Goal: Task Accomplishment & Management: Complete application form

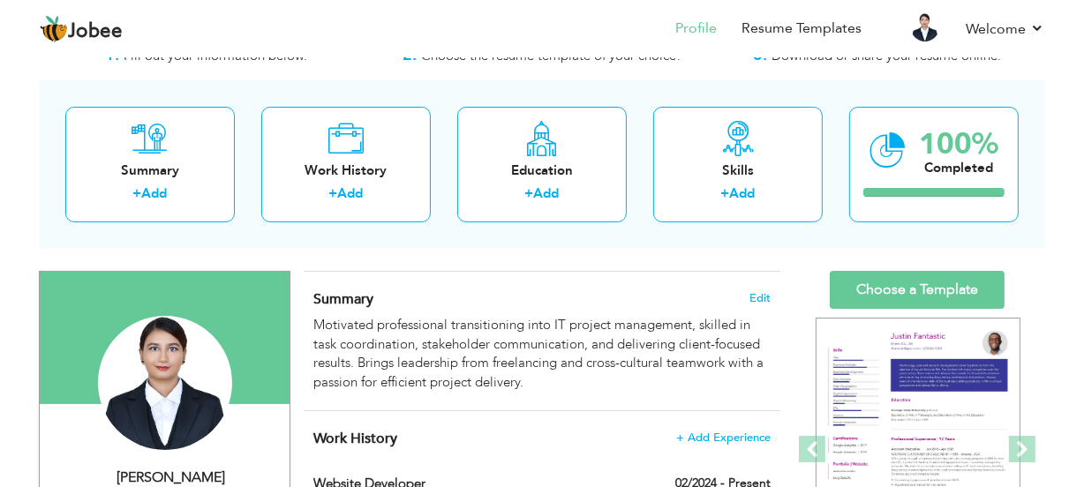
scroll to position [79, 0]
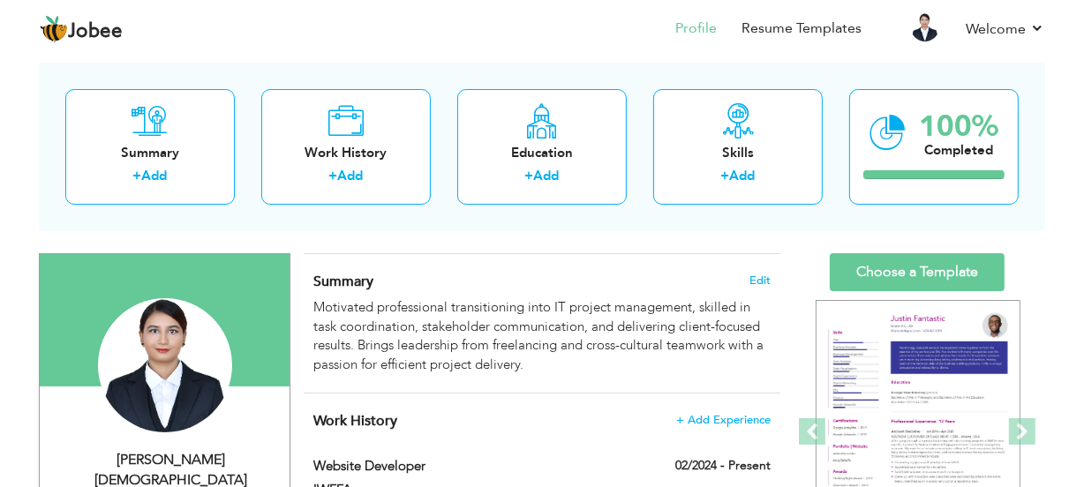
click at [547, 385] on div "Summary Edit Motivated professional transitioning into IT project management, s…" at bounding box center [542, 323] width 476 height 139
click at [539, 375] on div "Summary Edit Motivated professional transitioning into IT project management, s…" at bounding box center [542, 323] width 476 height 139
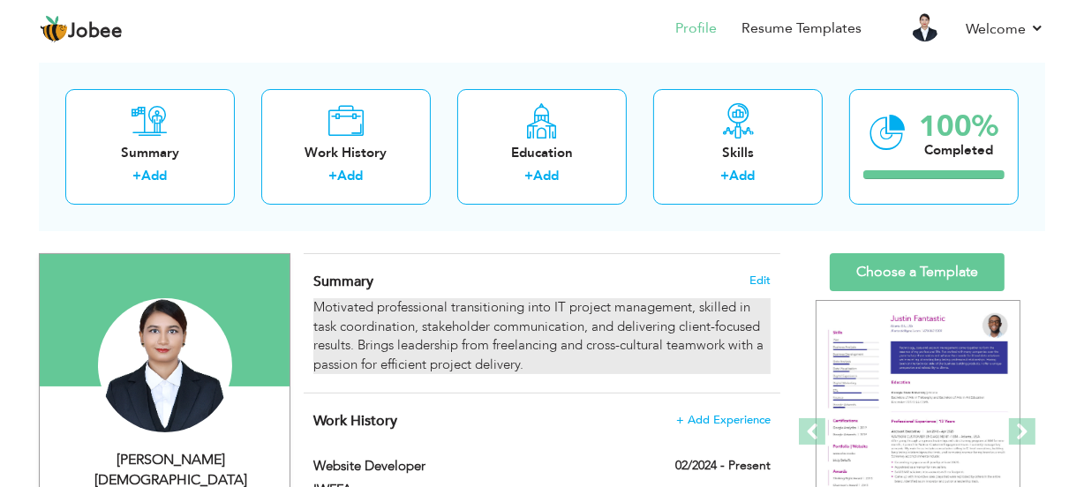
click at [528, 364] on div "Motivated professional transitioning into IT project management, skilled in tas…" at bounding box center [541, 336] width 457 height 76
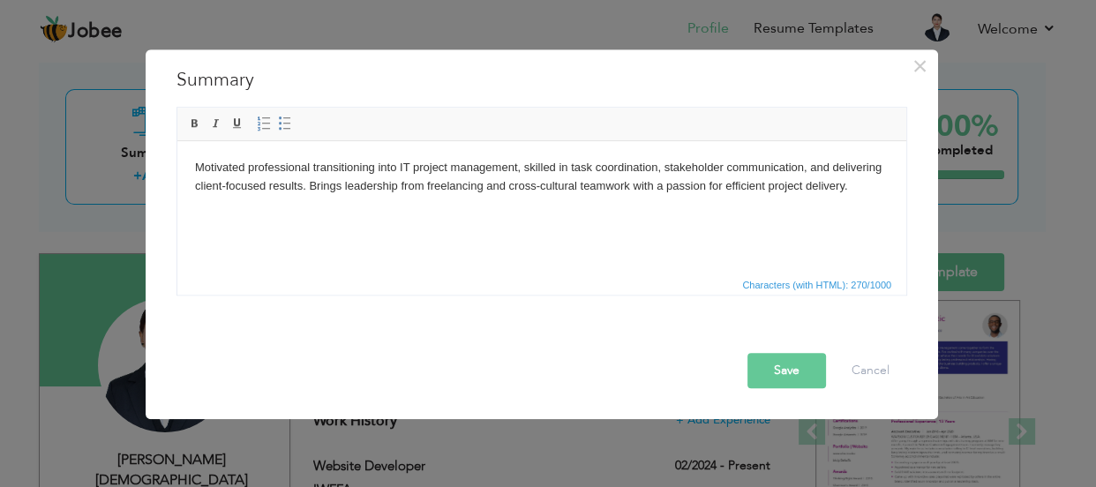
click at [480, 289] on span "Characters (with HTML): 270/1000" at bounding box center [541, 284] width 729 height 21
click at [444, 214] on html "Motivated professional transitioning into IT project management, skilled in tas…" at bounding box center [541, 177] width 729 height 72
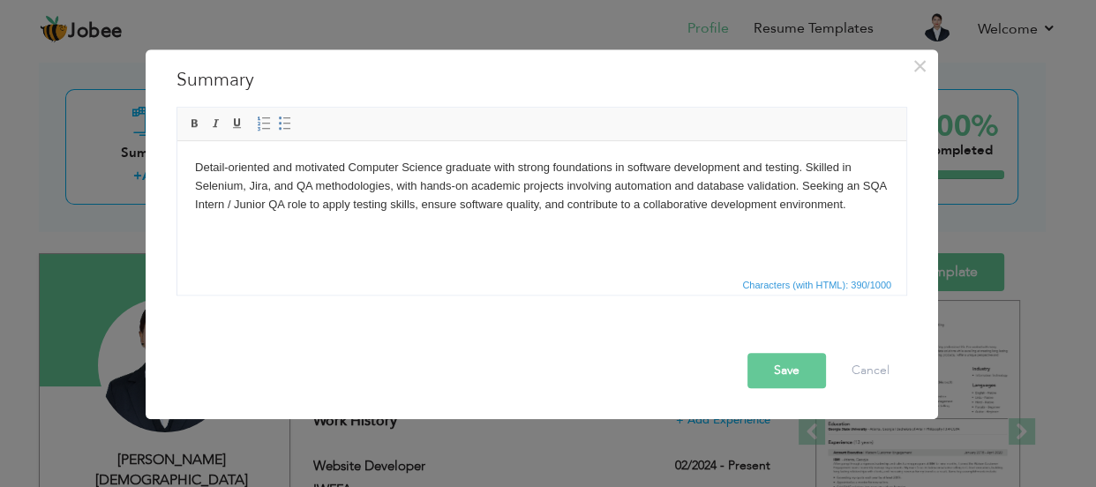
click at [807, 369] on button "Save" at bounding box center [786, 370] width 79 height 35
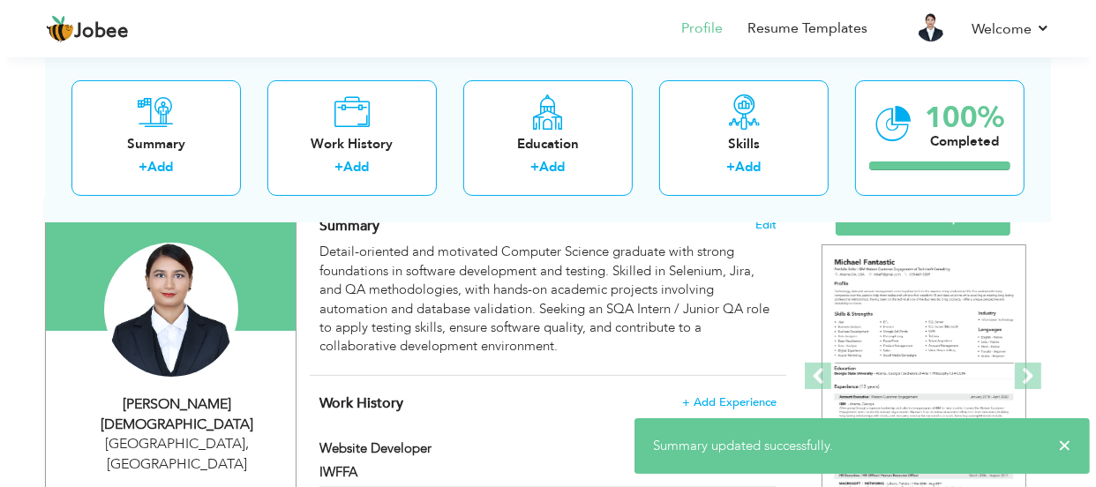
scroll to position [240, 0]
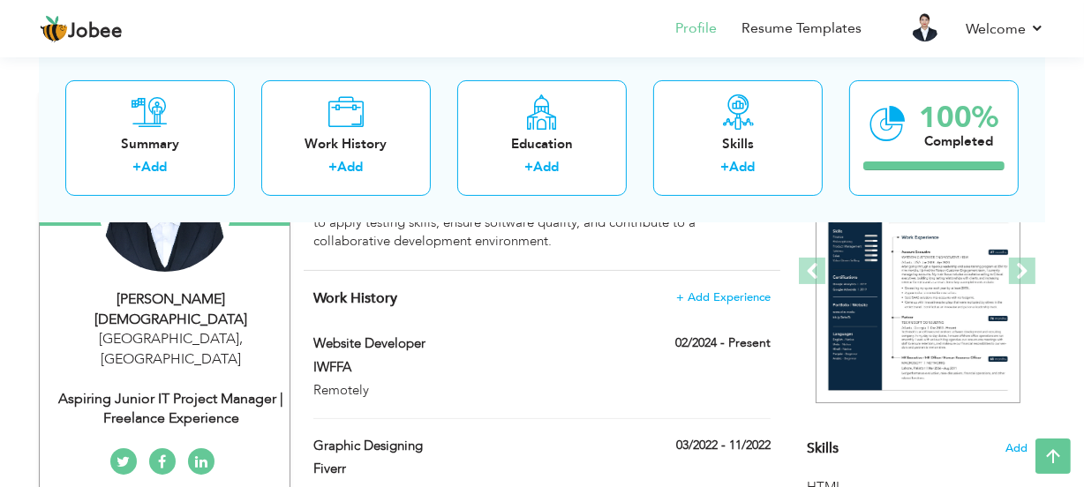
click at [233, 389] on div "Aspiring Junior IT Project Manager | Freelance Experience" at bounding box center [171, 409] width 236 height 41
select select "number:166"
select select "number:4"
type input "Aspiring Junior IT Project Manager | Freelance Experience"
type input "https://www.linkedin.com/in/sharmeen-shalim-201a6b192/"
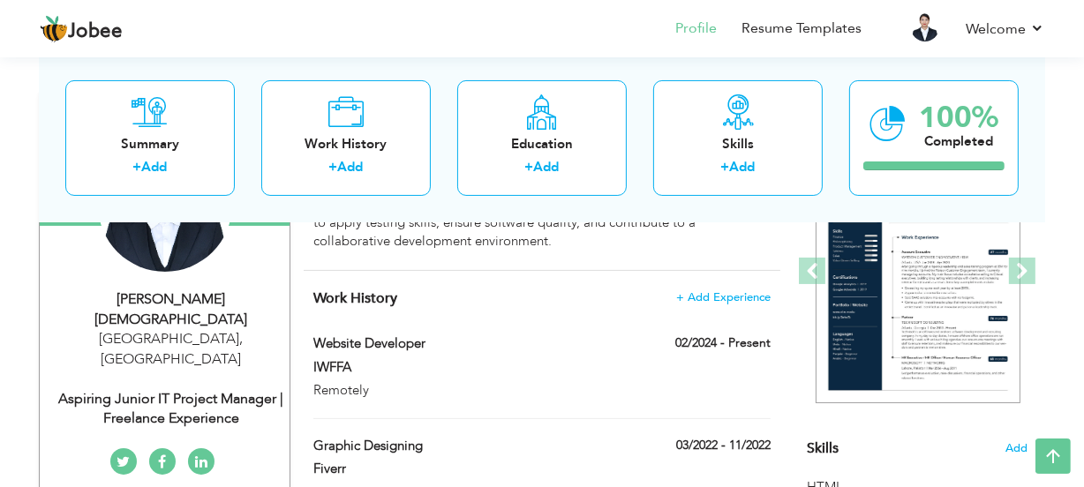
type input "https://www.facebook.com/sharmeenshalim/"
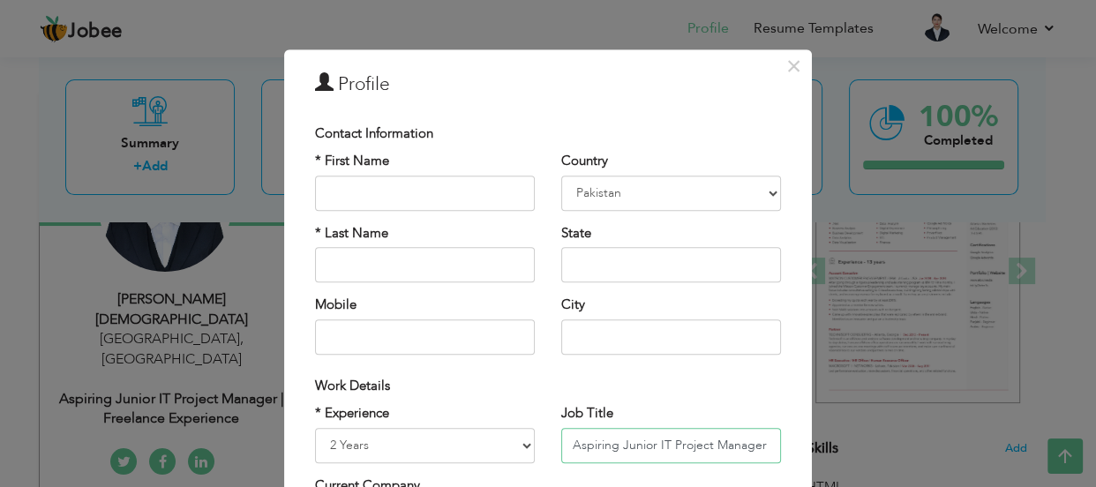
click at [693, 451] on input "Aspiring Junior IT Project Manager | Freelance Experience" at bounding box center [671, 445] width 220 height 35
paste input "Software Quality Assurance Engineer | Junior QA / SQA Intern"
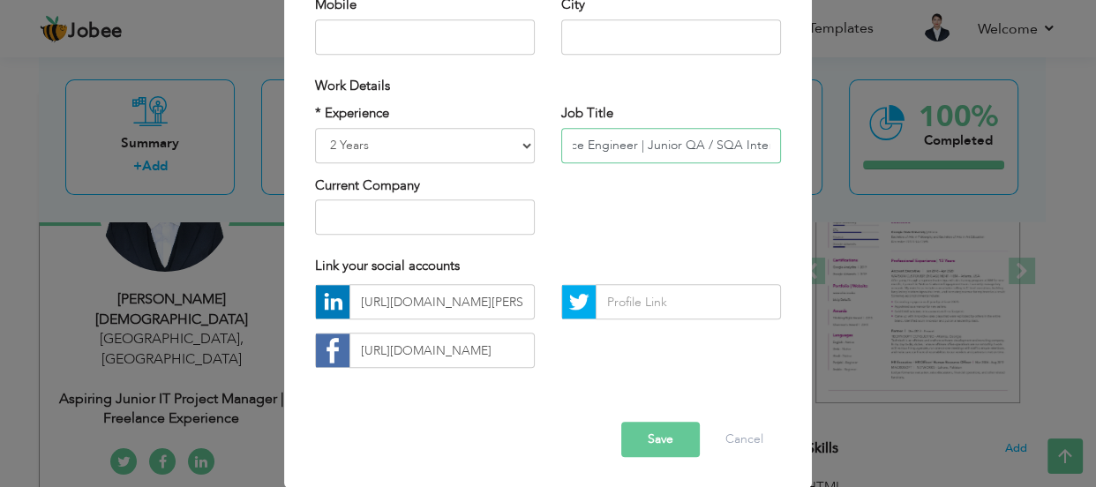
scroll to position [301, 0]
type input "Aspiring Software Quality Assurance Engineer | Junior QA / SQA Intern"
click at [649, 423] on button "Save" at bounding box center [660, 439] width 79 height 35
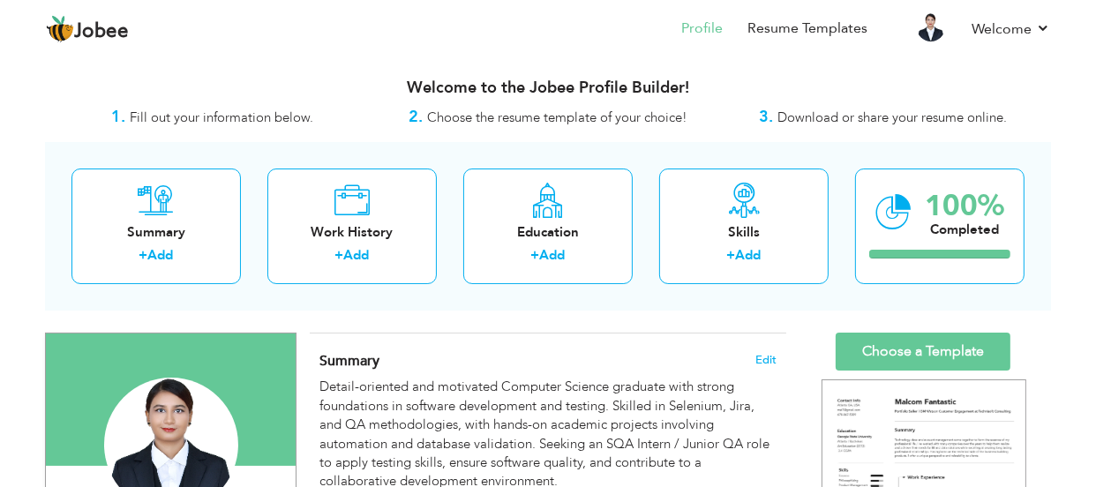
scroll to position [401, 0]
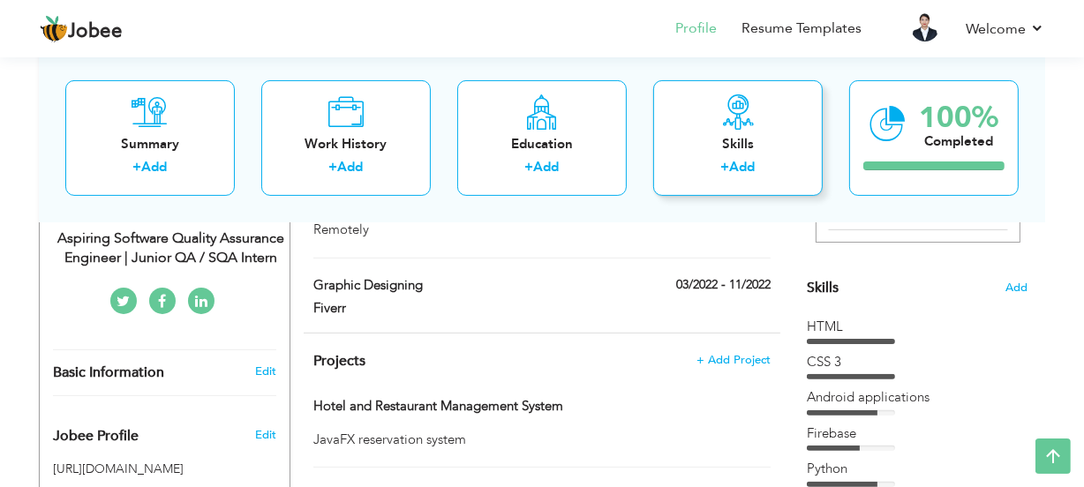
click at [750, 94] on icon at bounding box center [737, 111] width 35 height 35
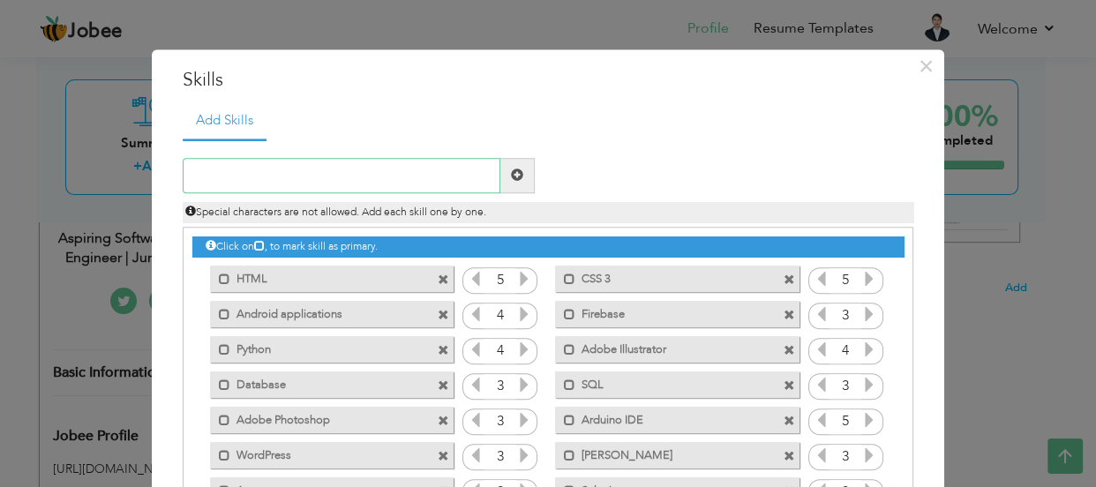
click at [402, 168] on input "text" at bounding box center [342, 175] width 318 height 35
click at [459, 171] on input "QA method" at bounding box center [342, 175] width 318 height 35
paste input "ologies & test documentation"
type input "QA methodologies & test documentation"
click at [514, 178] on span at bounding box center [517, 175] width 12 height 12
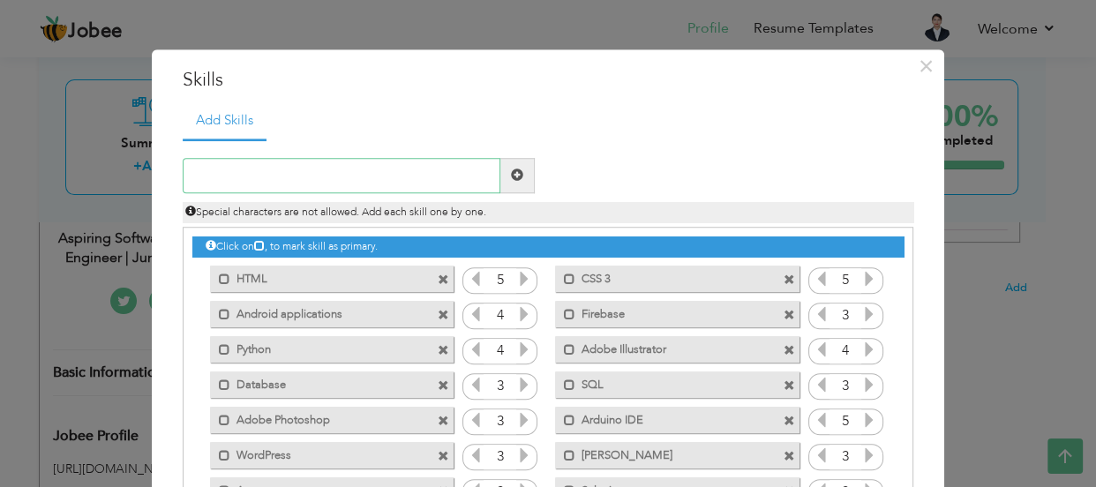
click at [423, 180] on input "text" at bounding box center [342, 175] width 318 height 35
paste input "Manual and automation testing basics"
type input "Manual and automation testing basics"
click at [519, 178] on span at bounding box center [517, 175] width 34 height 35
click at [445, 184] on input "text" at bounding box center [342, 175] width 318 height 35
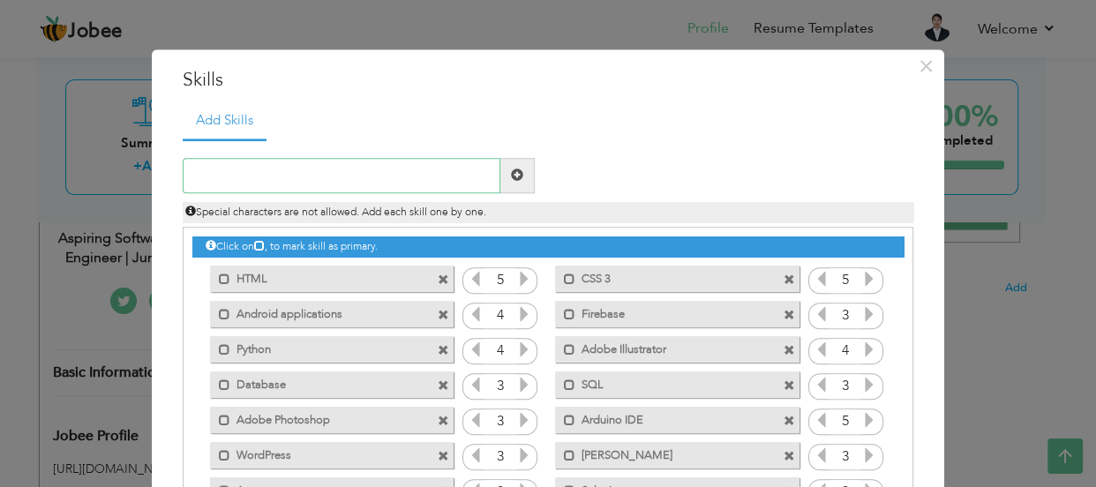
type input "O"
type input "Postman Api"
click at [514, 171] on span at bounding box center [517, 175] width 12 height 12
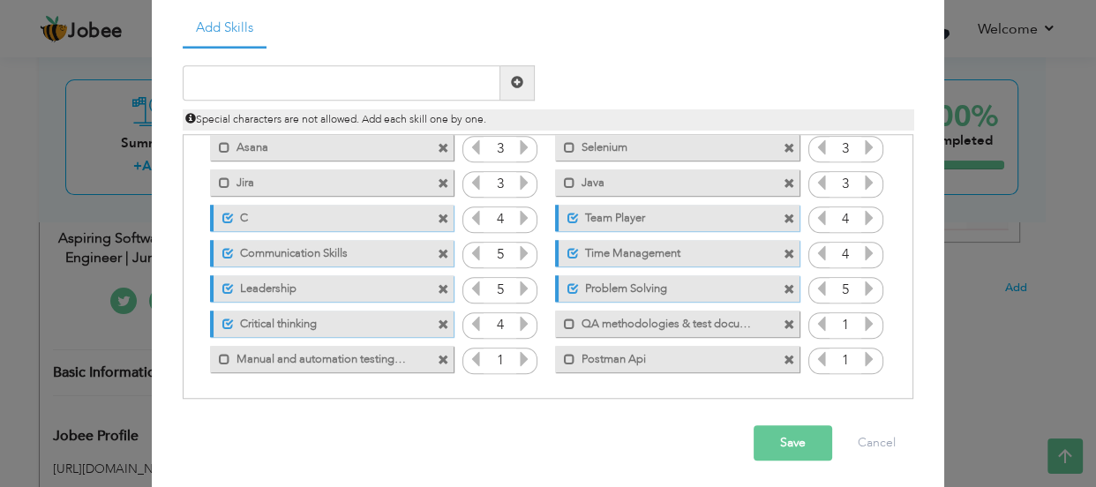
scroll to position [97, 0]
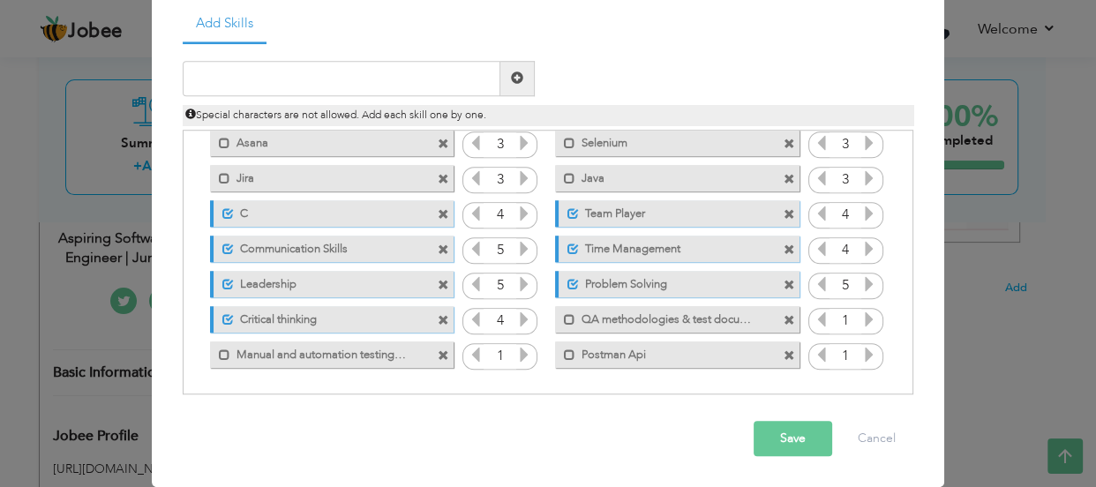
click at [861, 362] on icon at bounding box center [869, 355] width 16 height 16
click at [814, 350] on icon at bounding box center [822, 355] width 16 height 16
click at [861, 321] on icon at bounding box center [869, 319] width 16 height 16
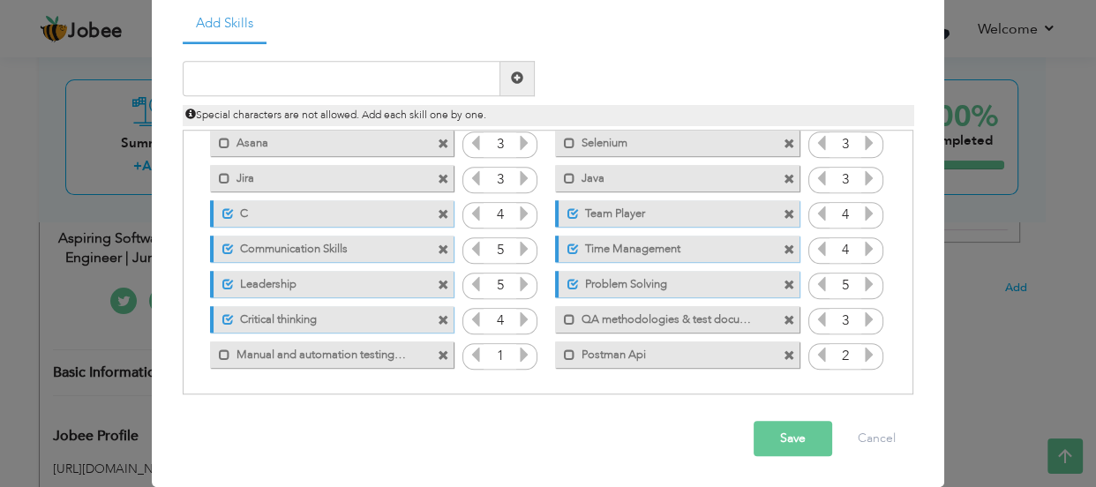
click at [517, 357] on icon at bounding box center [524, 355] width 16 height 16
click at [762, 440] on button "Save" at bounding box center [793, 438] width 79 height 35
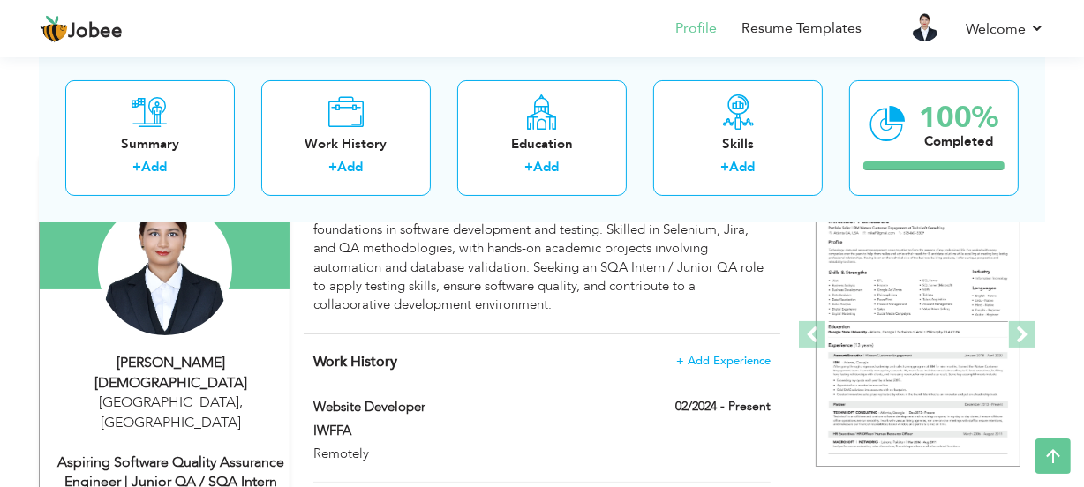
scroll to position [160, 0]
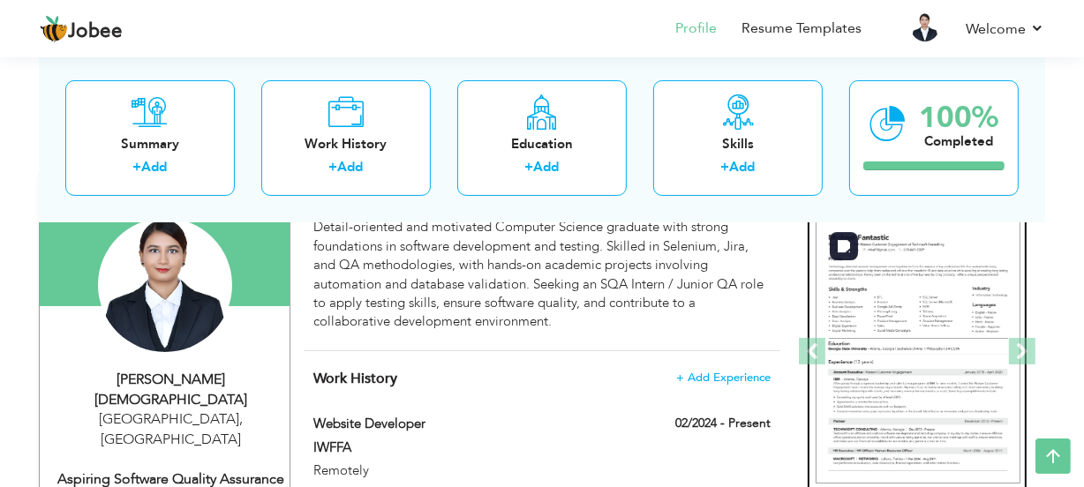
click at [904, 326] on img at bounding box center [917, 352] width 205 height 265
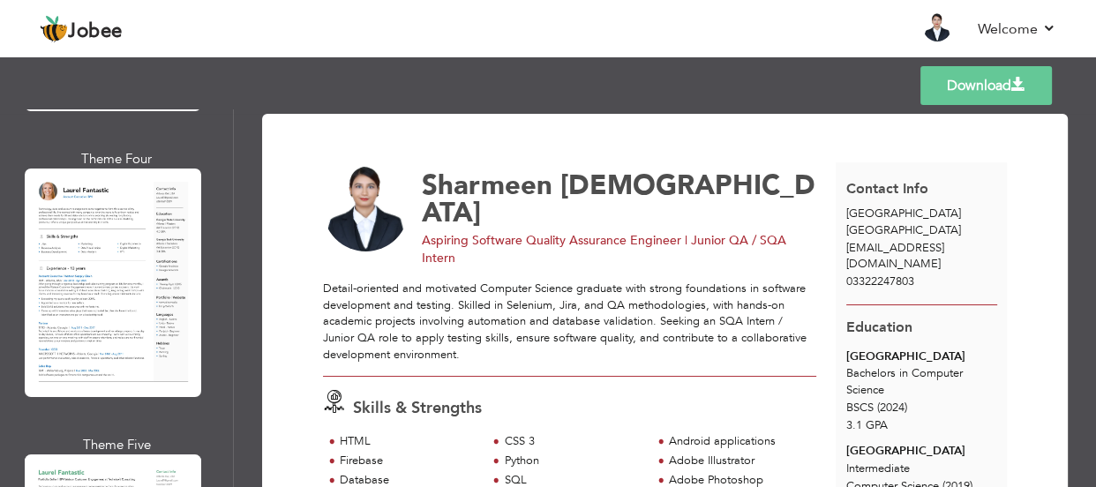
scroll to position [962, 0]
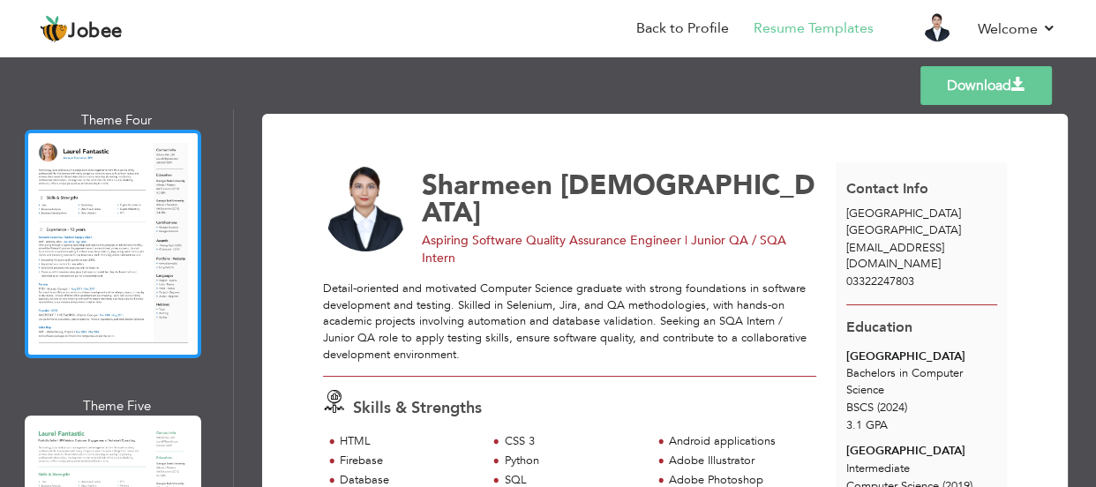
click at [123, 308] on div at bounding box center [113, 244] width 176 height 228
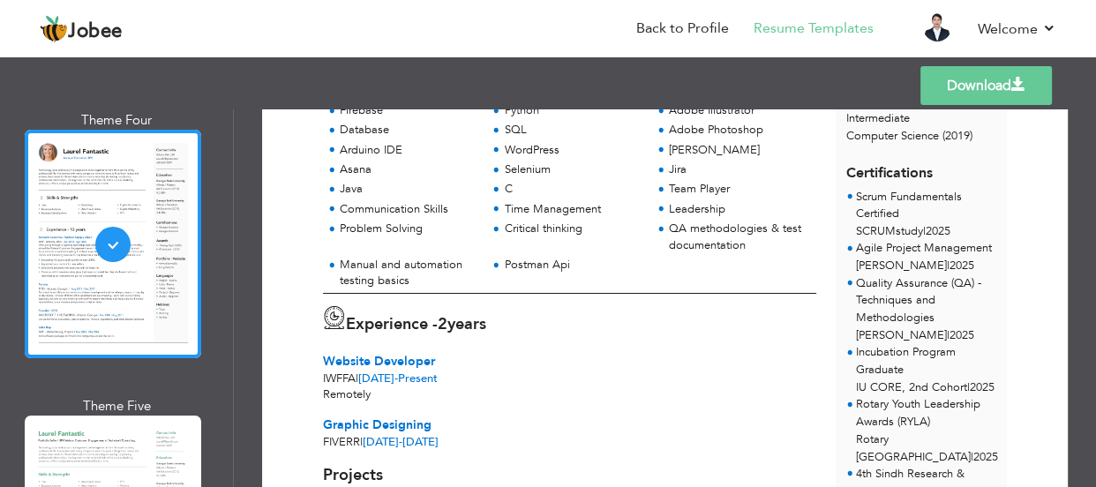
scroll to position [307, 0]
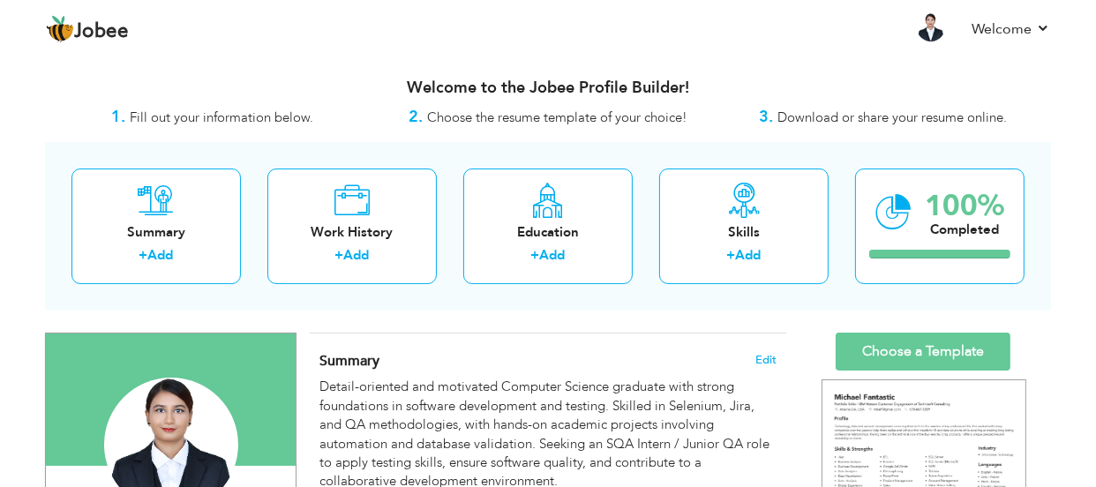
scroll to position [160, 0]
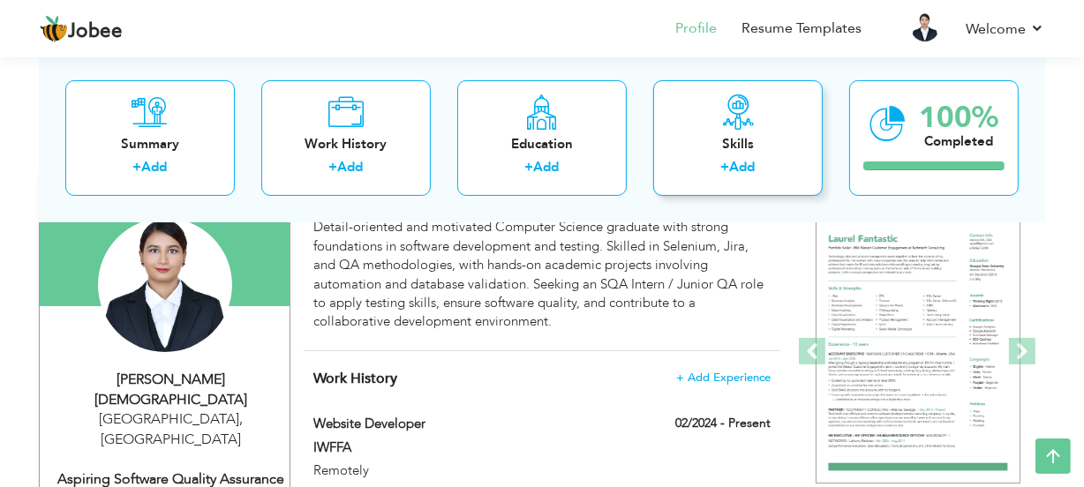
click at [802, 138] on div "Skills" at bounding box center [737, 143] width 141 height 19
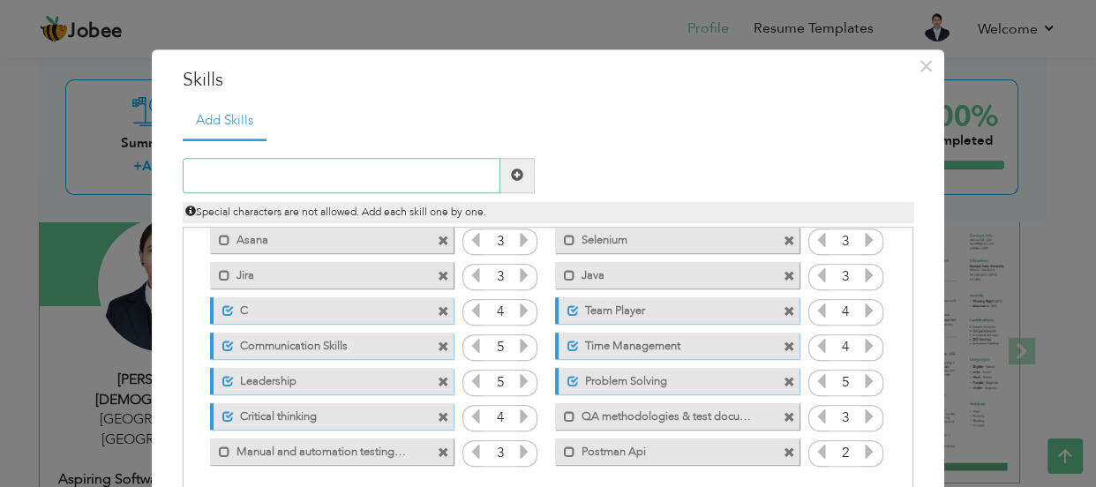
scroll to position [97, 0]
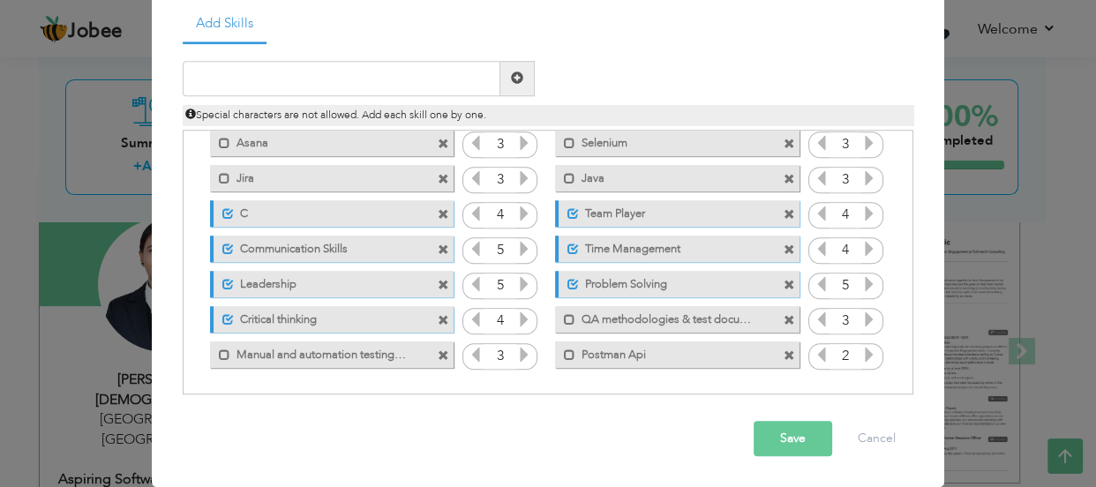
drag, startPoint x: 326, startPoint y: 202, endPoint x: 368, endPoint y: 309, distance: 114.9
click at [368, 309] on div "Click on , to mark skill as primary. Mark as primary skill. HTML 5 CSS 3 5 4 Fi…" at bounding box center [547, 126] width 711 height 492
drag, startPoint x: 346, startPoint y: 211, endPoint x: 341, endPoint y: 252, distance: 41.7
click at [344, 262] on div "Click on , to mark skill as primary. Mark as primary skill. HTML 5 CSS 3 5 4 Fi…" at bounding box center [547, 126] width 711 height 492
click at [357, 259] on div "Unmark as primary skill. Communication Skills" at bounding box center [332, 249] width 244 height 26
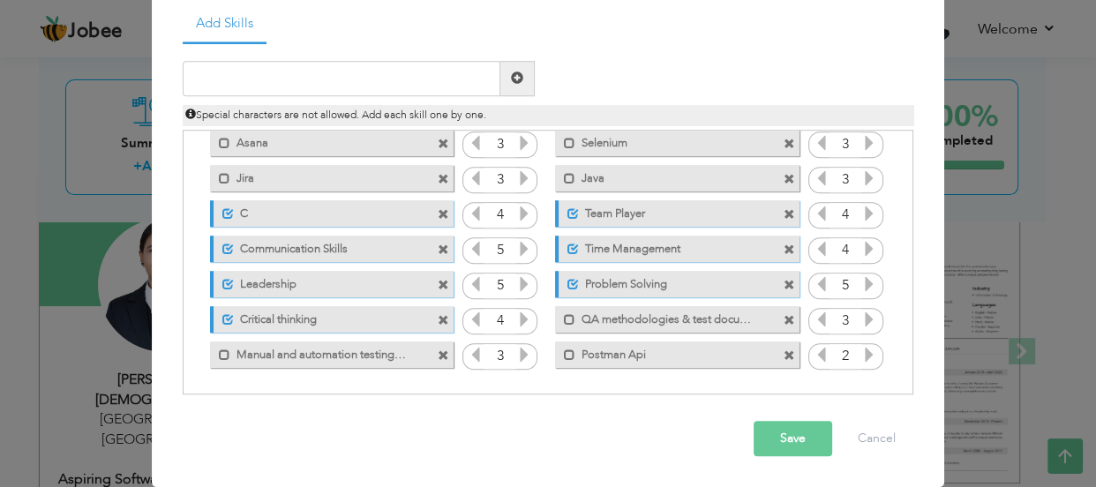
drag, startPoint x: 357, startPoint y: 259, endPoint x: 897, endPoint y: 387, distance: 554.3
click at [897, 387] on div "Click on , to mark skill as primary." at bounding box center [548, 262] width 731 height 265
drag, startPoint x: 889, startPoint y: 367, endPoint x: 871, endPoint y: 339, distance: 33.8
click at [873, 341] on div "Click on , to mark skill as primary. Mark as primary skill. HTML 5 CSS 3 5 4 Fi…" at bounding box center [547, 126] width 711 height 492
drag, startPoint x: 720, startPoint y: 326, endPoint x: 701, endPoint y: 304, distance: 29.4
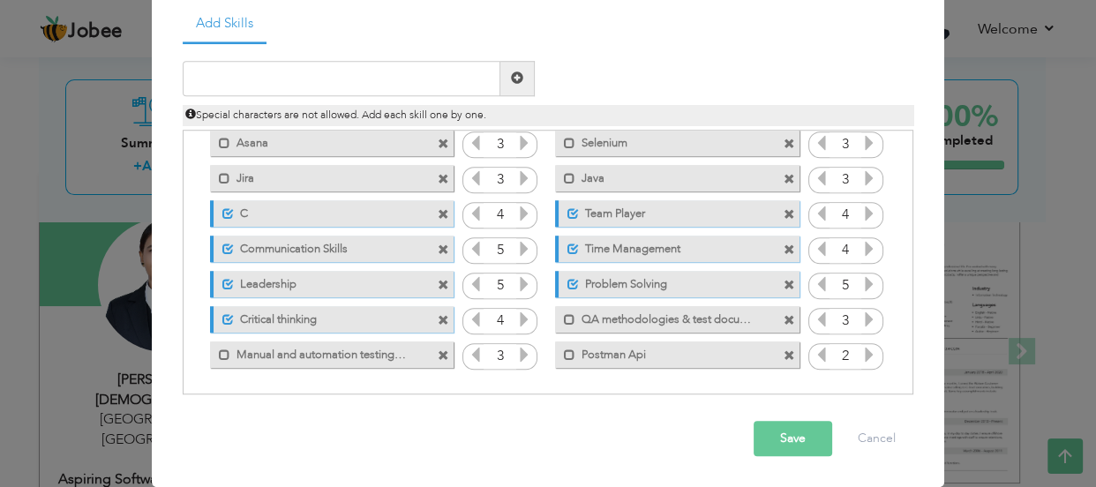
click at [701, 306] on label "QA methodologies & test documentation" at bounding box center [664, 317] width 178 height 22
click at [704, 315] on label "QA methodologies & test documentation" at bounding box center [667, 317] width 176 height 22
drag, startPoint x: 654, startPoint y: 309, endPoint x: 648, endPoint y: 214, distance: 95.5
click at [648, 214] on div "Click on , to mark skill as primary. Mark as primary skill. HTML 5 CSS 3 5 4 Fi…" at bounding box center [547, 126] width 711 height 492
drag, startPoint x: 642, startPoint y: 319, endPoint x: 635, endPoint y: 204, distance: 114.9
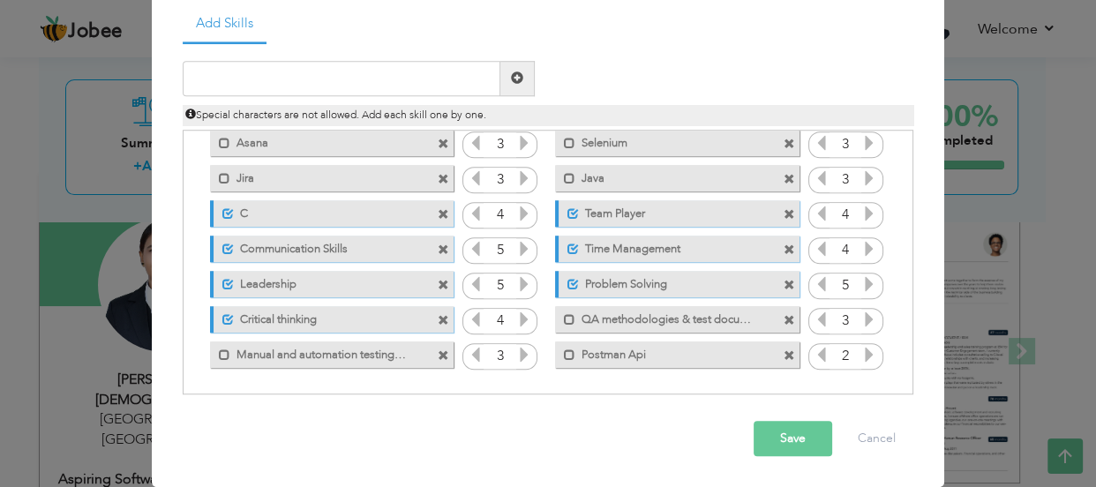
click at [635, 204] on div "Click on , to mark skill as primary. Mark as primary skill. HTML 5 CSS 3 5 4 Fi…" at bounding box center [547, 126] width 711 height 492
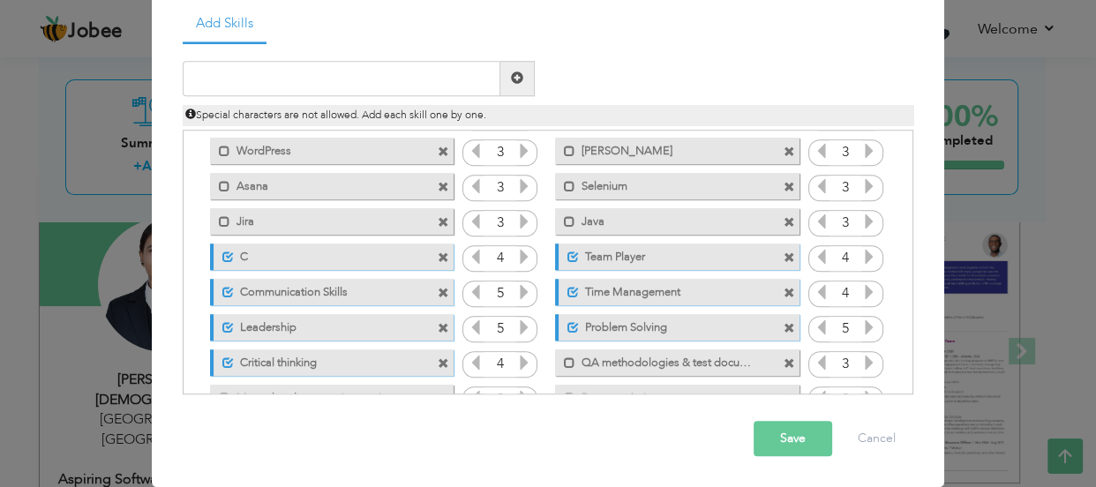
scroll to position [240, 0]
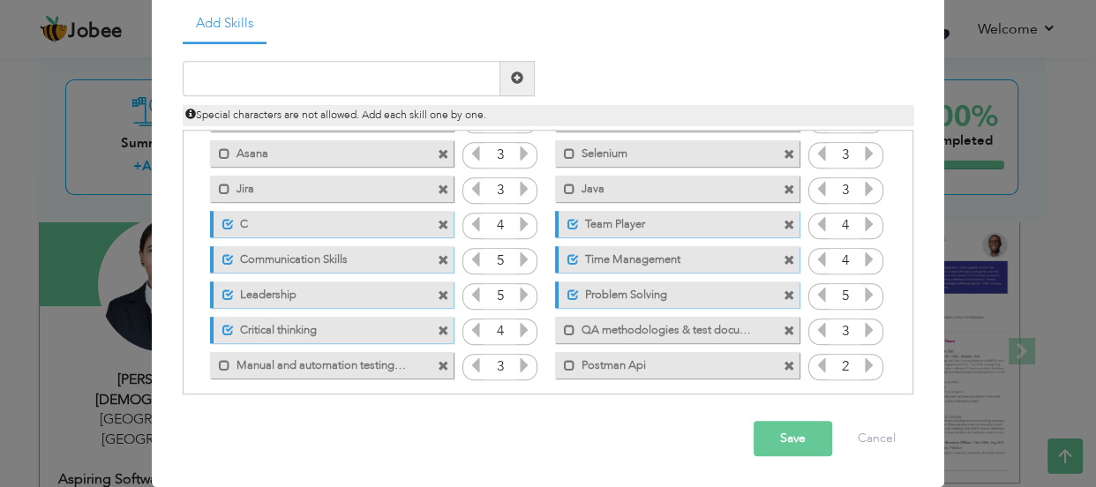
click at [225, 230] on div "Unmark as primary skill. C" at bounding box center [332, 224] width 244 height 26
click at [222, 227] on span at bounding box center [227, 224] width 11 height 11
click at [353, 264] on label "Communication Skills" at bounding box center [322, 257] width 176 height 22
click at [360, 289] on label "Leadership" at bounding box center [322, 292] width 176 height 22
click at [364, 324] on label "Critical thinking" at bounding box center [322, 328] width 176 height 22
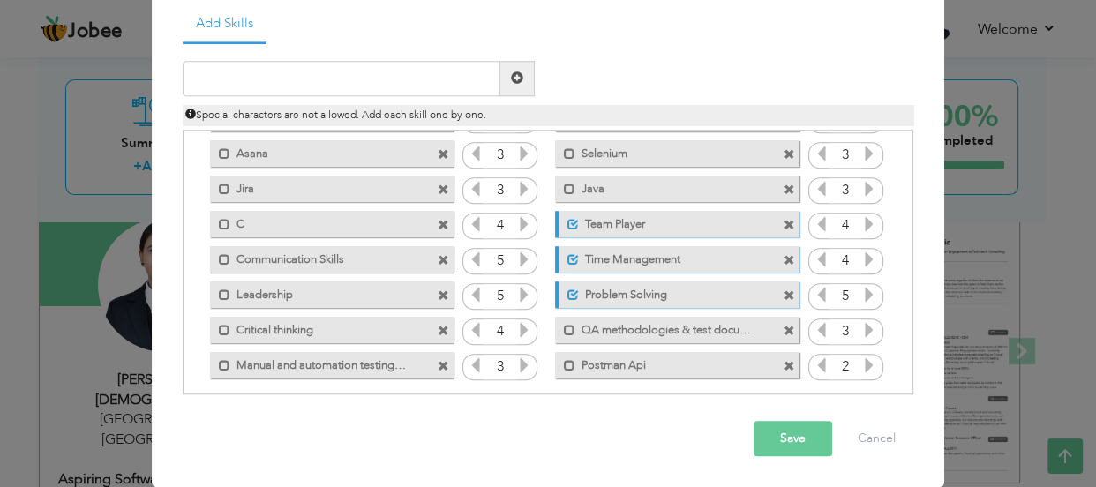
click at [364, 324] on label "Critical thinking" at bounding box center [319, 328] width 178 height 22
click at [353, 291] on label "Leadership" at bounding box center [319, 292] width 178 height 22
click at [341, 255] on label "Communication Skills" at bounding box center [319, 257] width 178 height 22
click at [620, 281] on label "Problem Solving" at bounding box center [667, 292] width 176 height 22
click at [608, 237] on div "Unmark as primary skill. Team Player" at bounding box center [672, 223] width 270 height 35
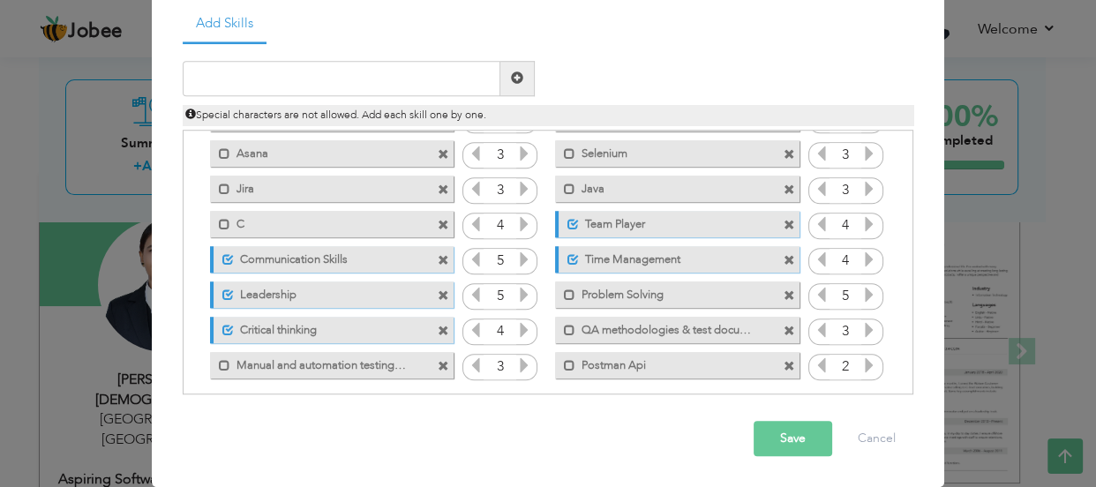
click at [611, 251] on label "Time Management" at bounding box center [667, 257] width 176 height 22
click at [610, 220] on label "Team Player" at bounding box center [667, 222] width 176 height 22
click at [621, 225] on label "Team Player" at bounding box center [664, 222] width 178 height 22
click at [632, 259] on label "Time Management" at bounding box center [664, 257] width 178 height 22
click at [635, 289] on label "Problem Solving" at bounding box center [664, 292] width 178 height 22
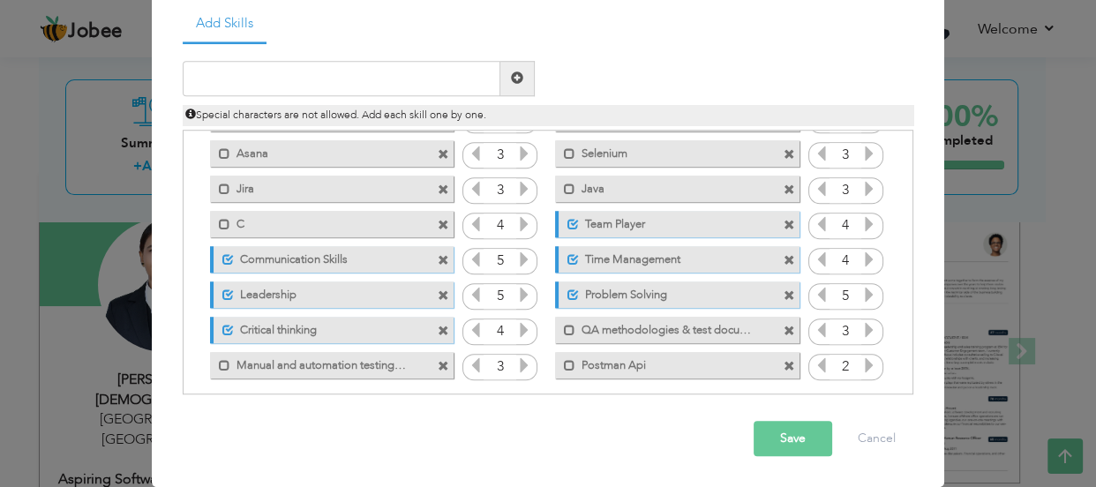
click at [776, 443] on button "Save" at bounding box center [793, 438] width 79 height 35
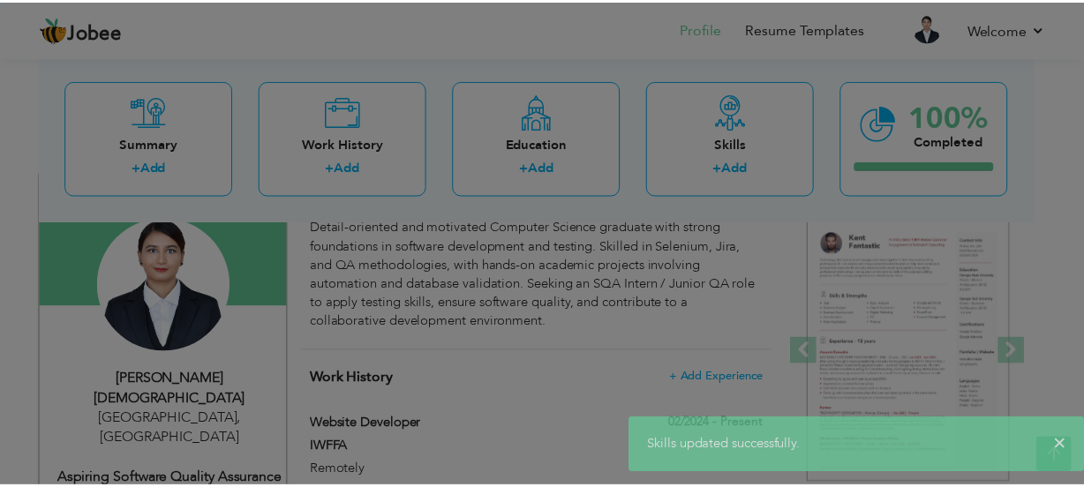
scroll to position [0, 0]
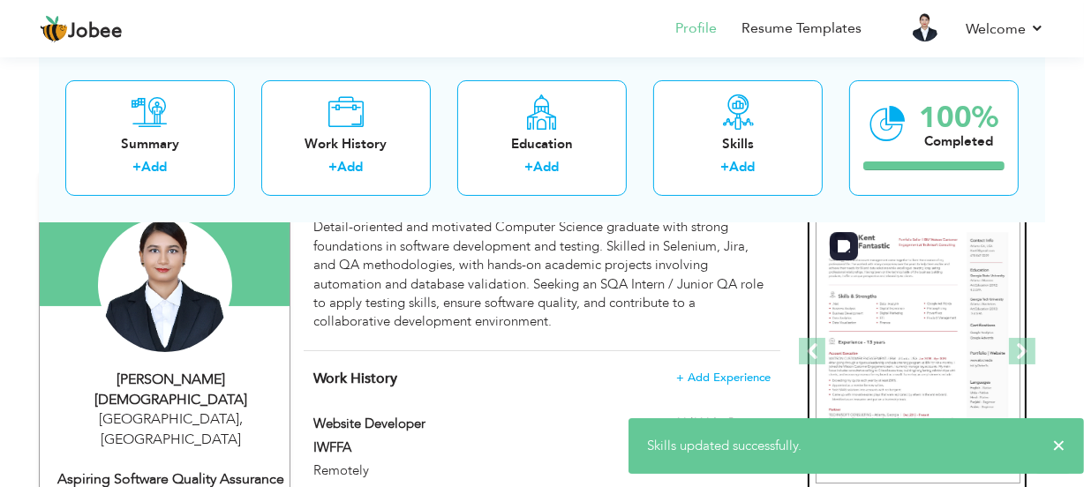
click at [873, 281] on img at bounding box center [917, 352] width 205 height 265
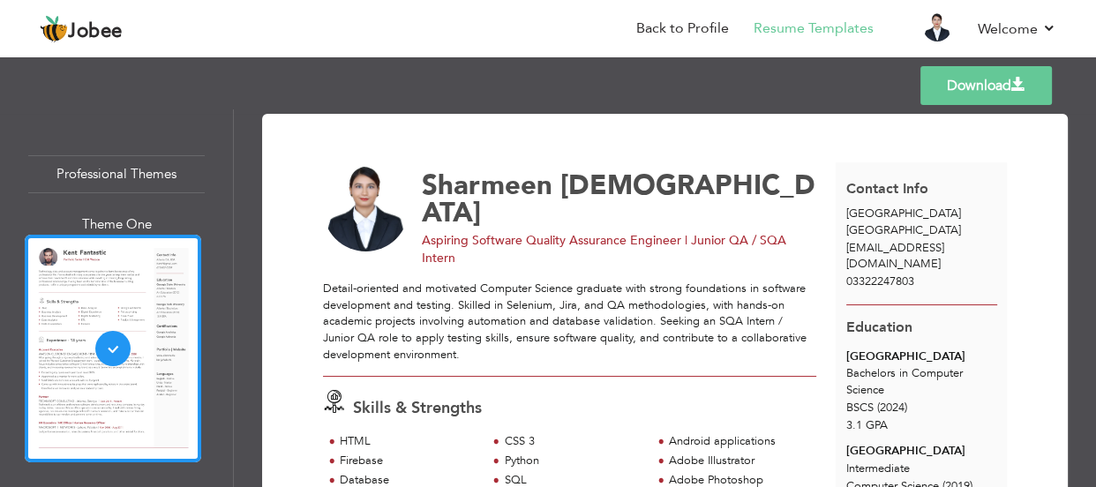
scroll to position [320, 0]
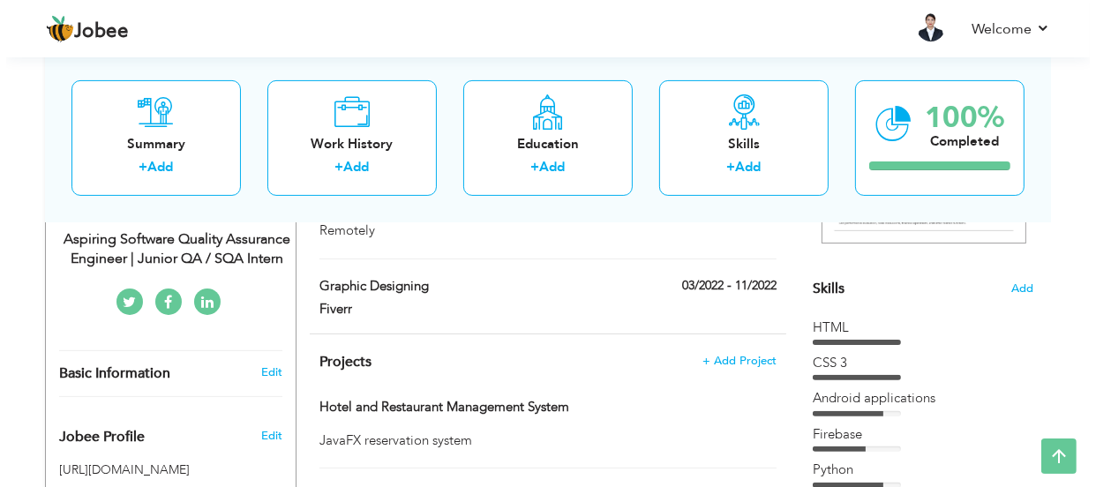
scroll to position [401, 0]
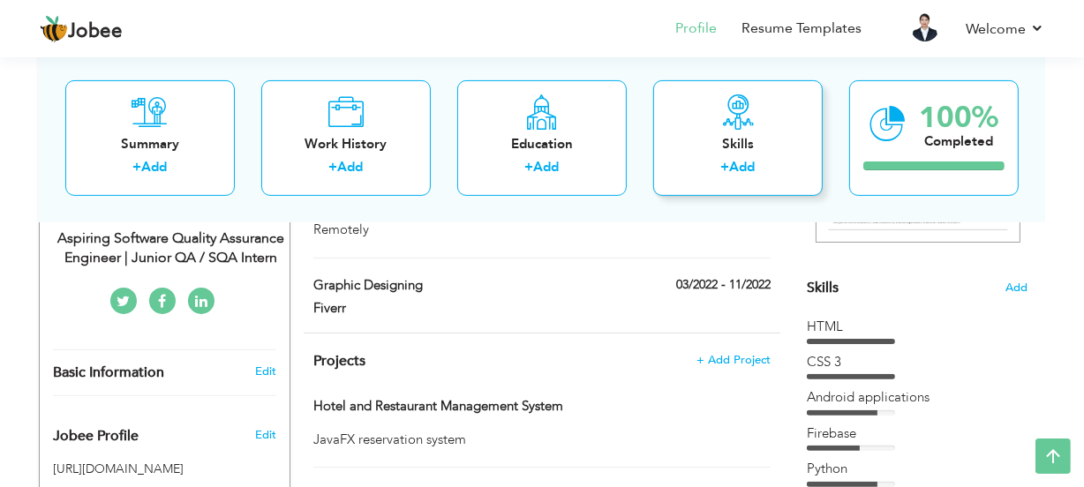
click at [718, 182] on div "Skills + Add" at bounding box center [737, 137] width 169 height 116
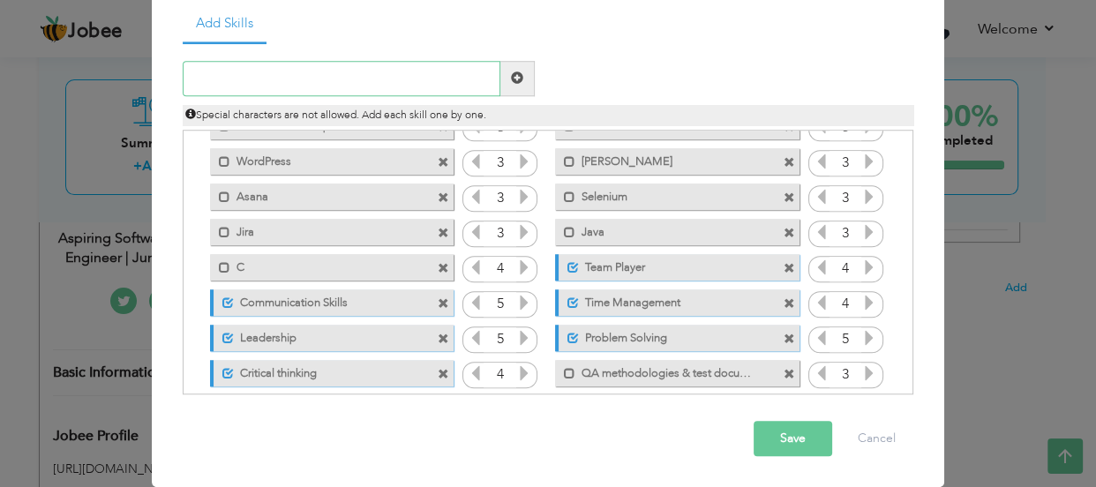
scroll to position [251, 0]
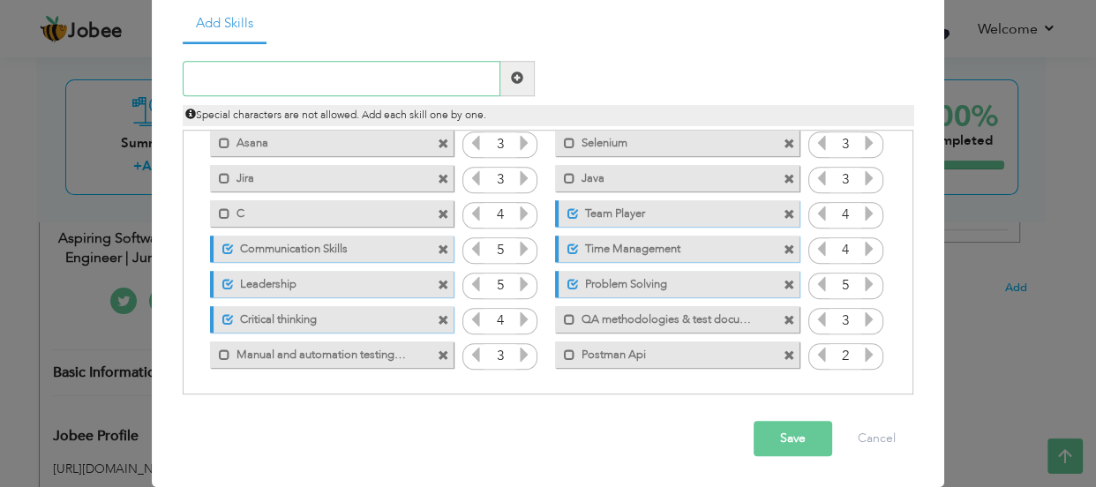
click at [291, 75] on input "text" at bounding box center [342, 78] width 318 height 35
click at [642, 206] on label "Team Player" at bounding box center [667, 211] width 176 height 22
drag, startPoint x: 642, startPoint y: 206, endPoint x: 559, endPoint y: 212, distance: 83.2
click at [559, 212] on div "Mark as primary skill. Team Player" at bounding box center [677, 213] width 244 height 26
drag, startPoint x: 574, startPoint y: 206, endPoint x: 616, endPoint y: 211, distance: 42.6
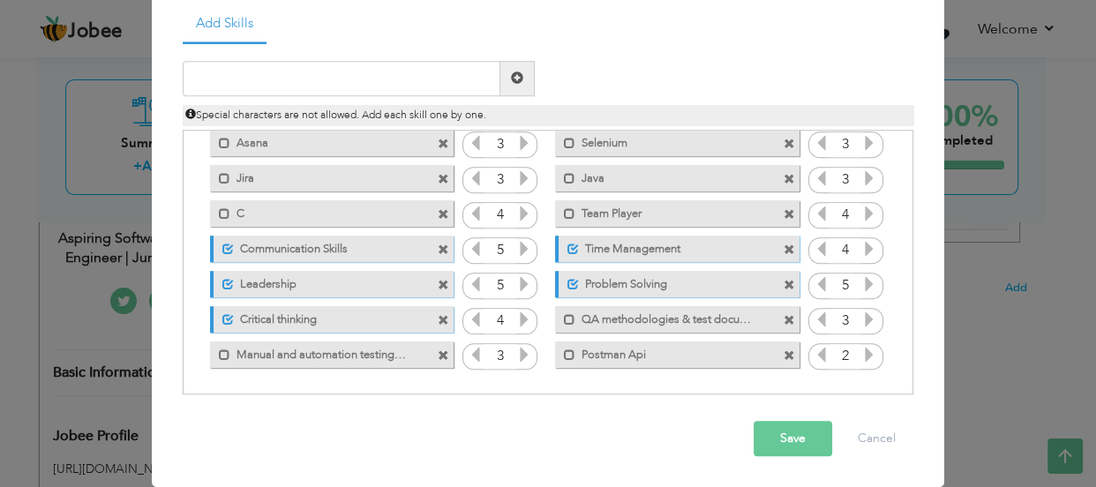
click at [616, 211] on label "Team Player" at bounding box center [664, 211] width 178 height 22
click at [334, 79] on input "text" at bounding box center [342, 78] width 318 height 35
type input "Team Player"
click at [517, 88] on span at bounding box center [517, 78] width 34 height 35
click at [784, 218] on span at bounding box center [789, 214] width 11 height 11
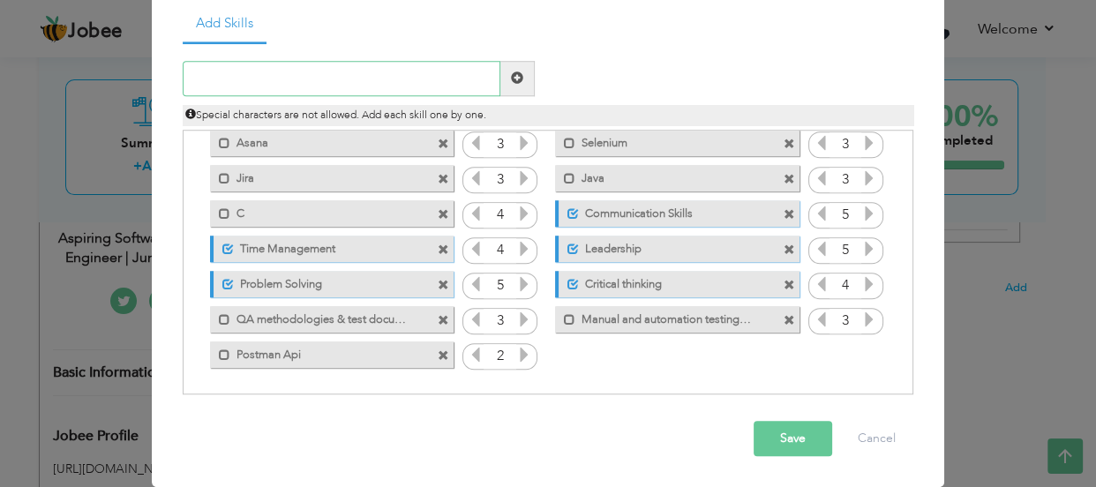
click at [382, 79] on input "text" at bounding box center [342, 78] width 318 height 35
type input "Team Player"
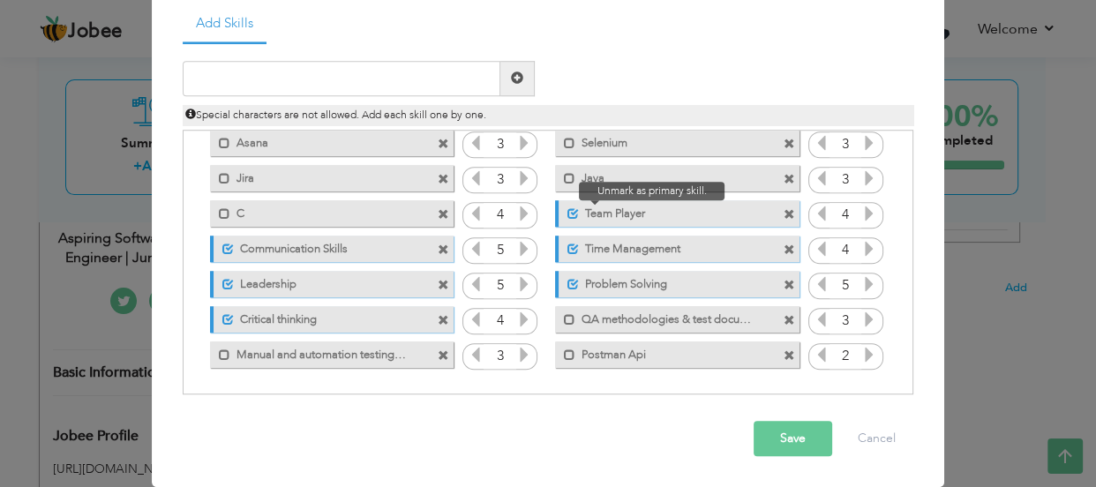
click at [567, 212] on span at bounding box center [572, 213] width 11 height 11
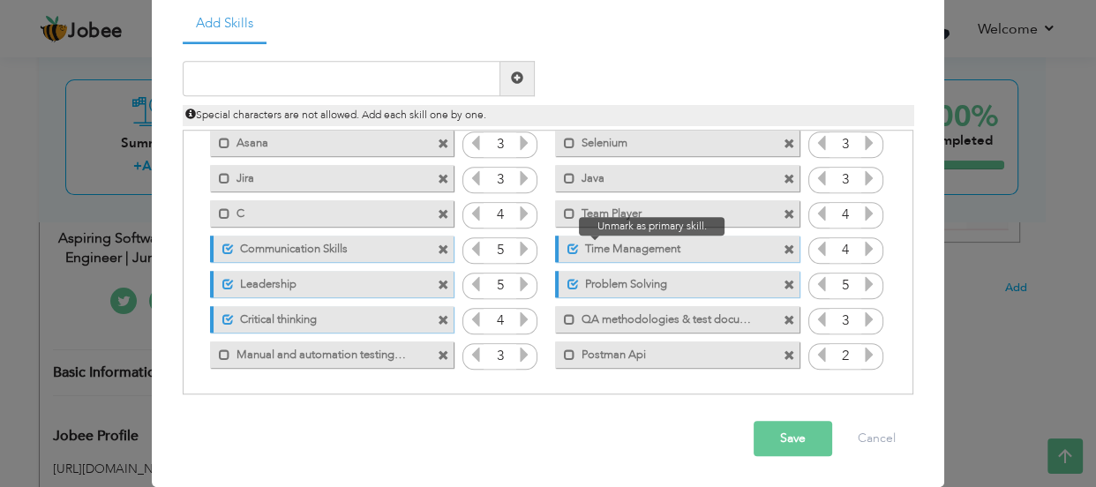
click at [567, 251] on span at bounding box center [572, 249] width 11 height 11
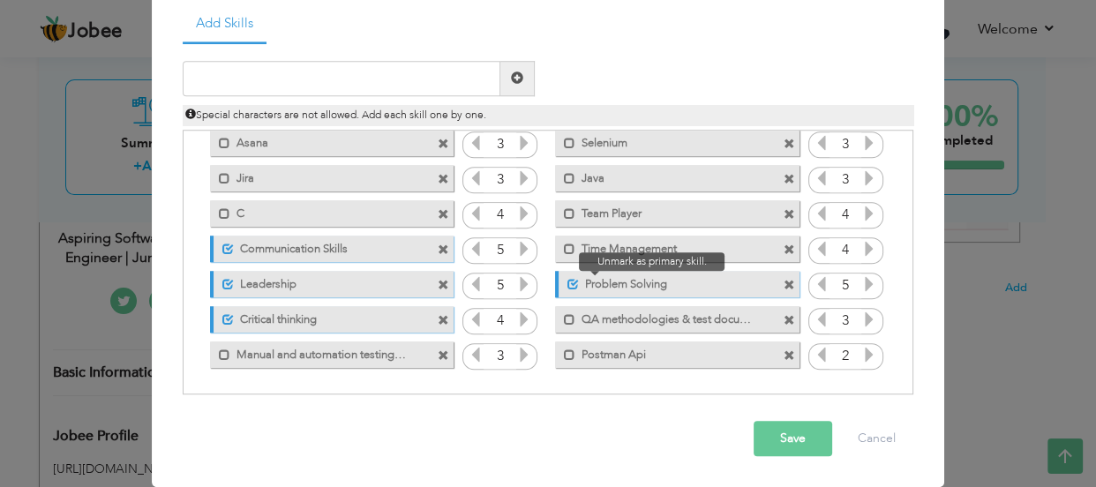
click at [567, 286] on span at bounding box center [572, 284] width 11 height 11
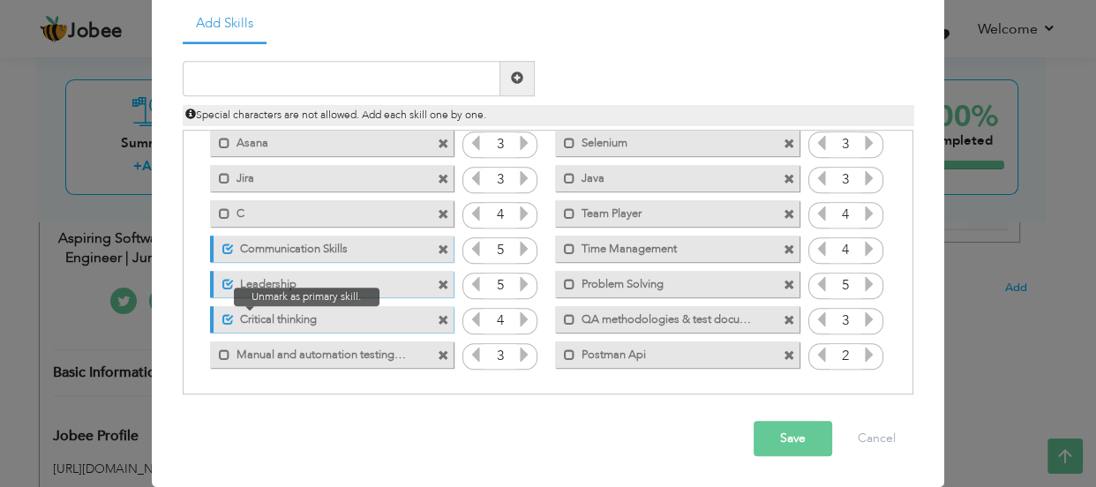
click at [222, 319] on span at bounding box center [227, 319] width 11 height 11
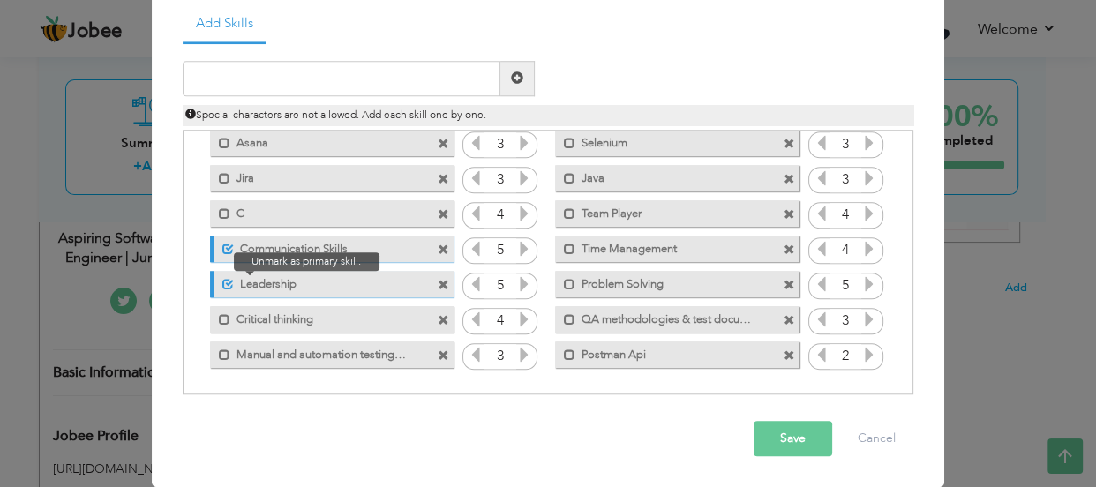
click at [222, 286] on span at bounding box center [227, 284] width 11 height 11
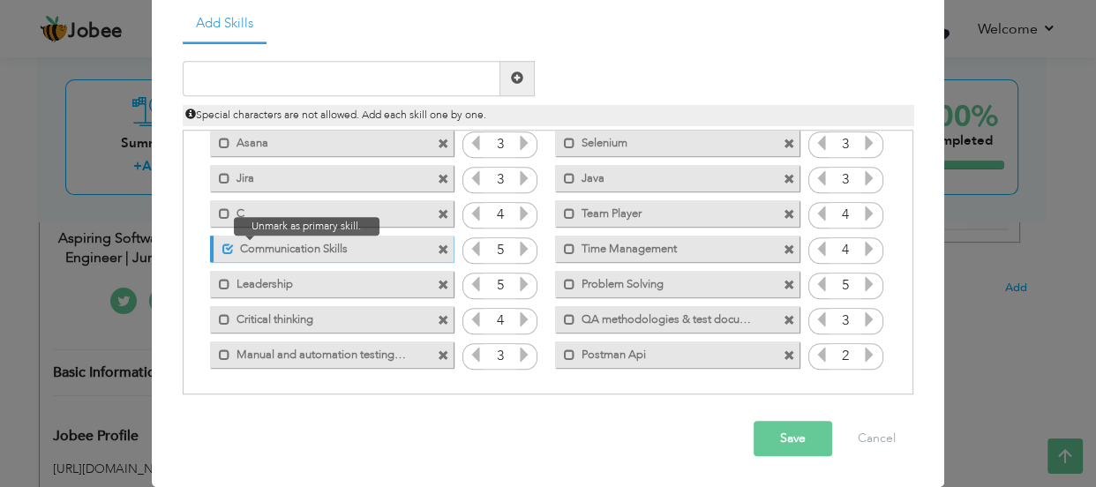
click at [222, 244] on span at bounding box center [227, 249] width 11 height 11
click at [784, 212] on span at bounding box center [789, 214] width 11 height 11
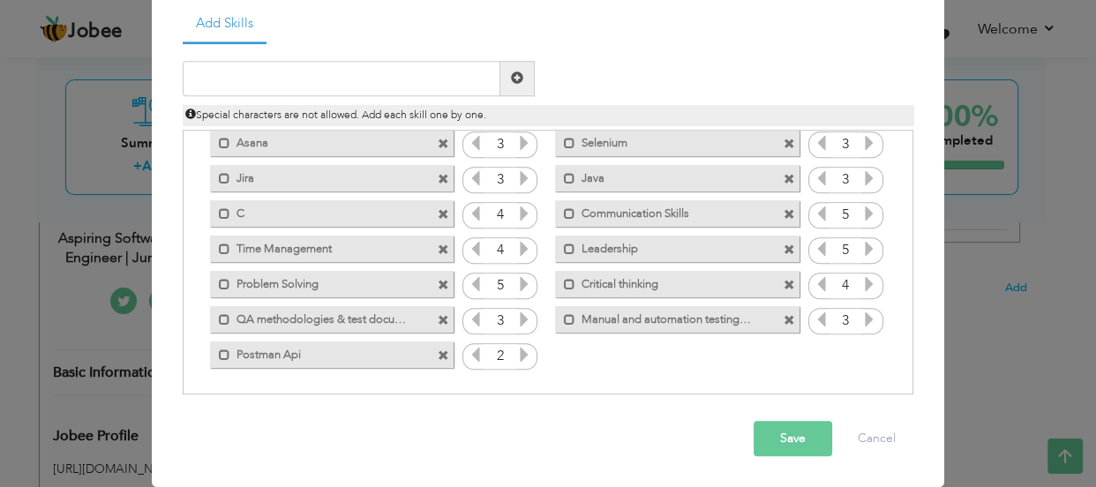
click at [784, 211] on span at bounding box center [789, 214] width 11 height 11
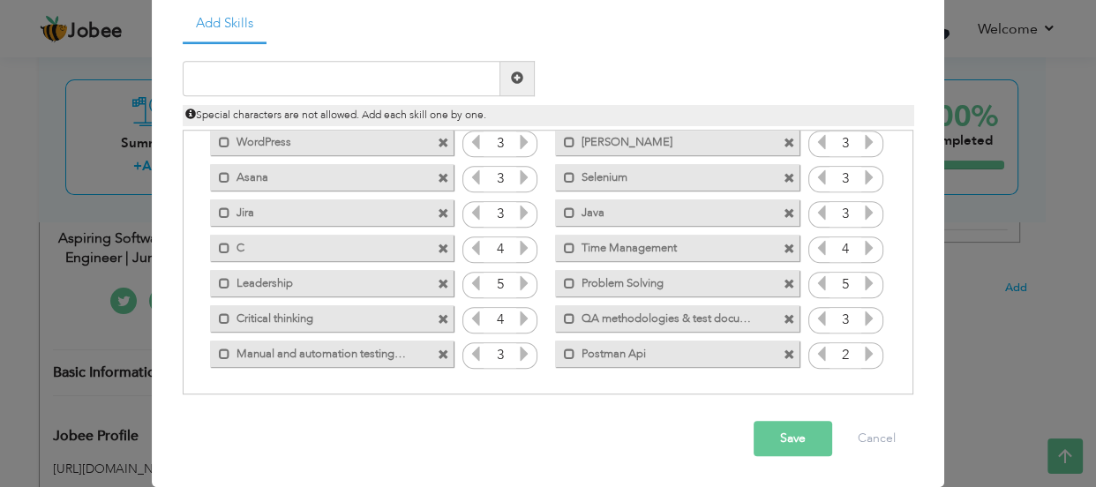
scroll to position [215, 0]
click at [784, 244] on span at bounding box center [789, 249] width 11 height 11
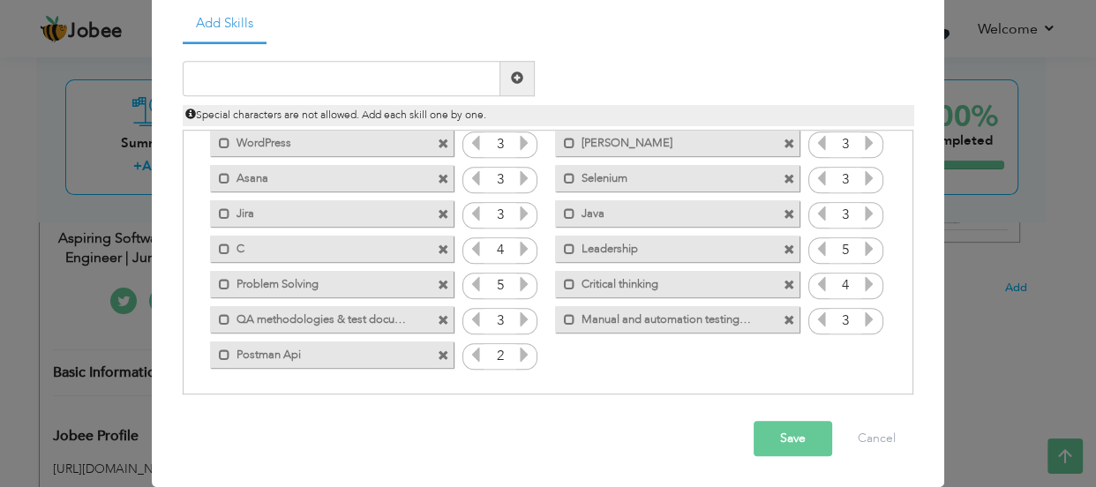
click at [784, 244] on span at bounding box center [789, 249] width 11 height 11
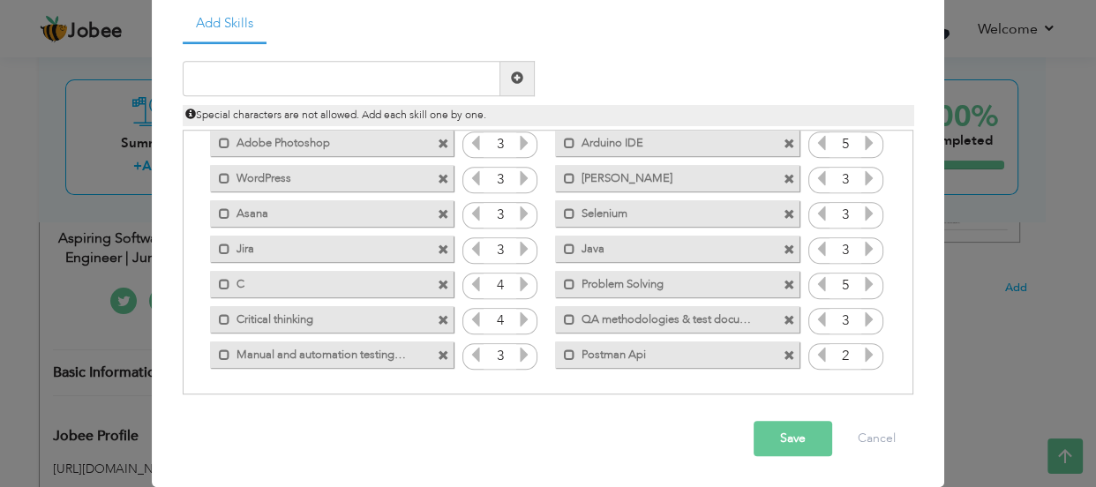
click at [784, 280] on span at bounding box center [789, 285] width 11 height 11
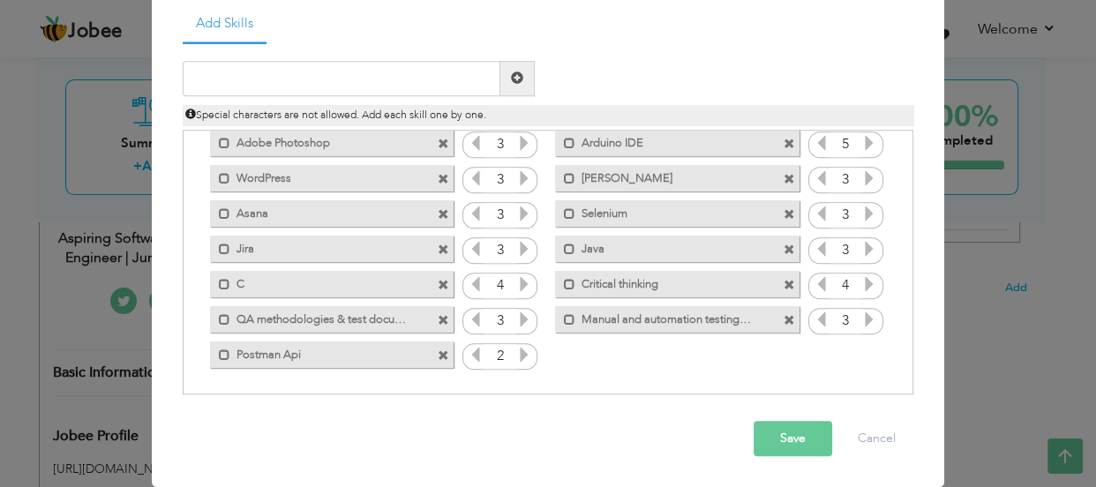
drag, startPoint x: 780, startPoint y: 284, endPoint x: 758, endPoint y: 287, distance: 22.2
click at [784, 284] on span at bounding box center [789, 285] width 11 height 11
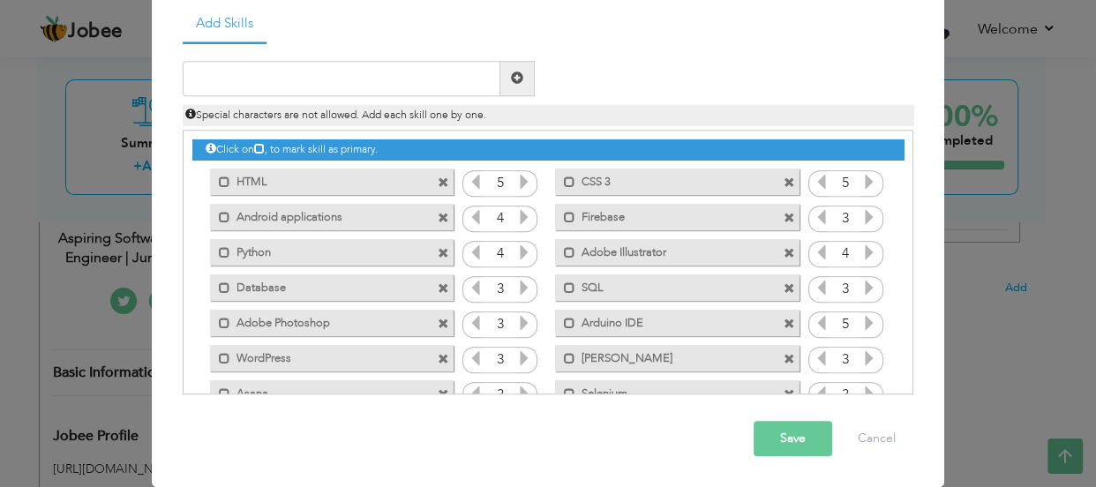
scroll to position [145, 0]
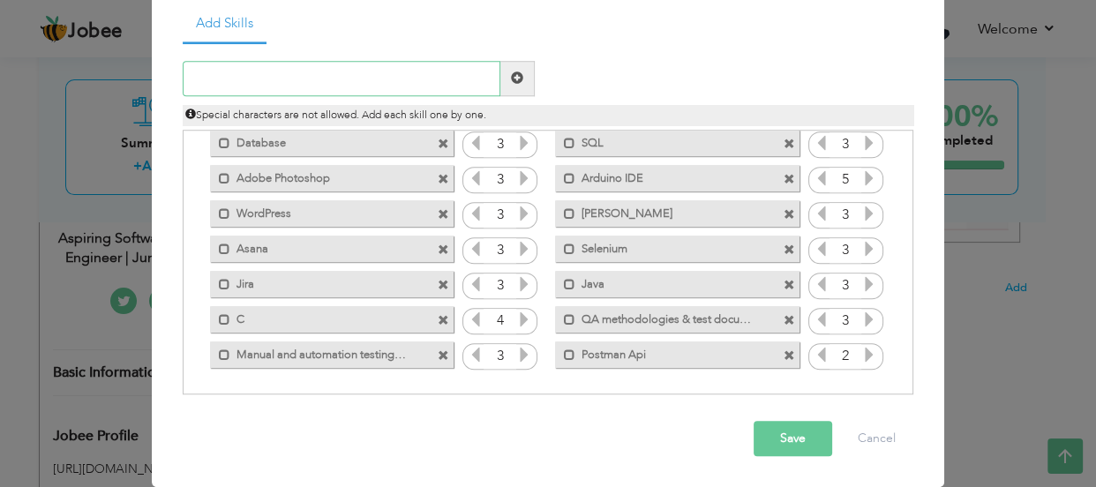
click at [306, 83] on input "text" at bounding box center [342, 78] width 318 height 35
type input "Team Player"
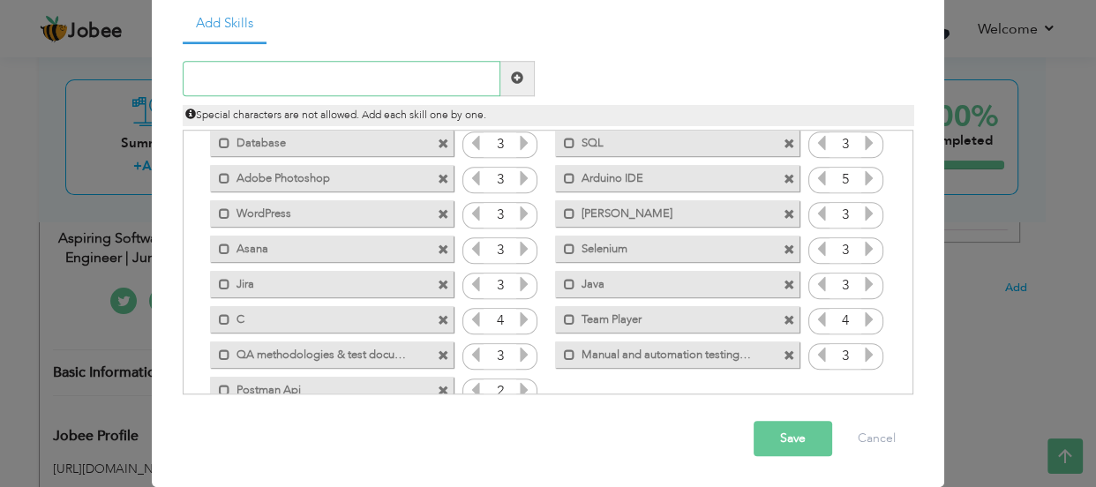
scroll to position [180, 0]
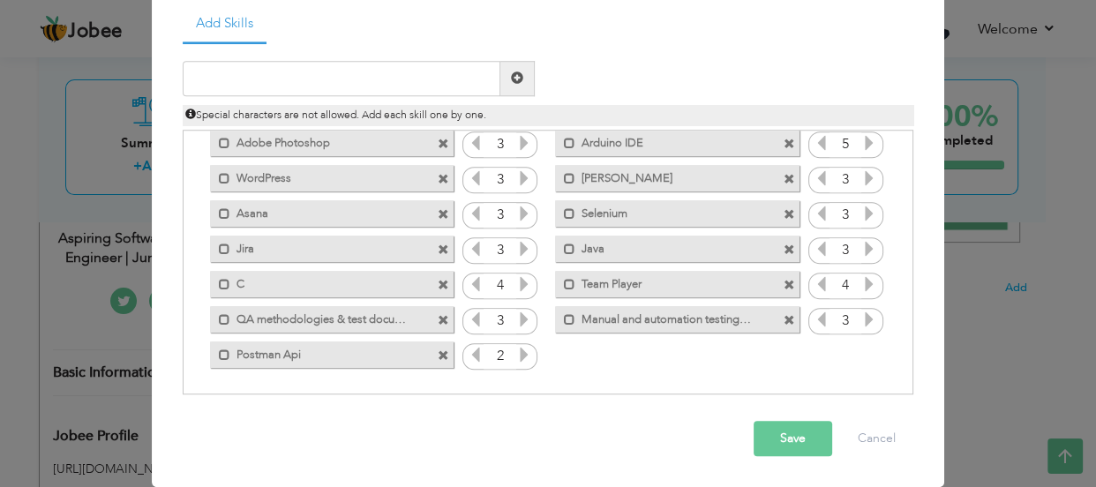
click at [784, 289] on span at bounding box center [789, 285] width 11 height 11
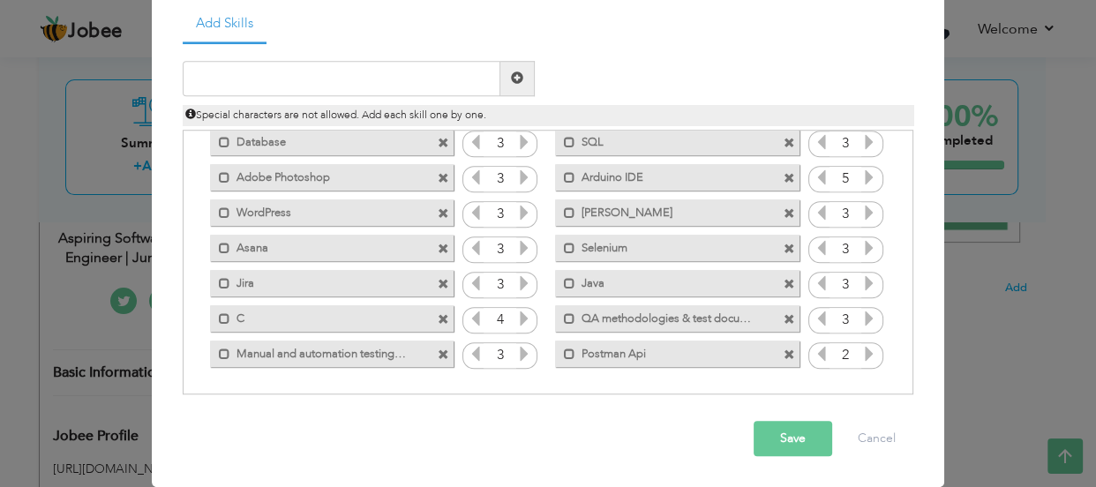
scroll to position [145, 0]
click at [754, 442] on button "Save" at bounding box center [793, 438] width 79 height 35
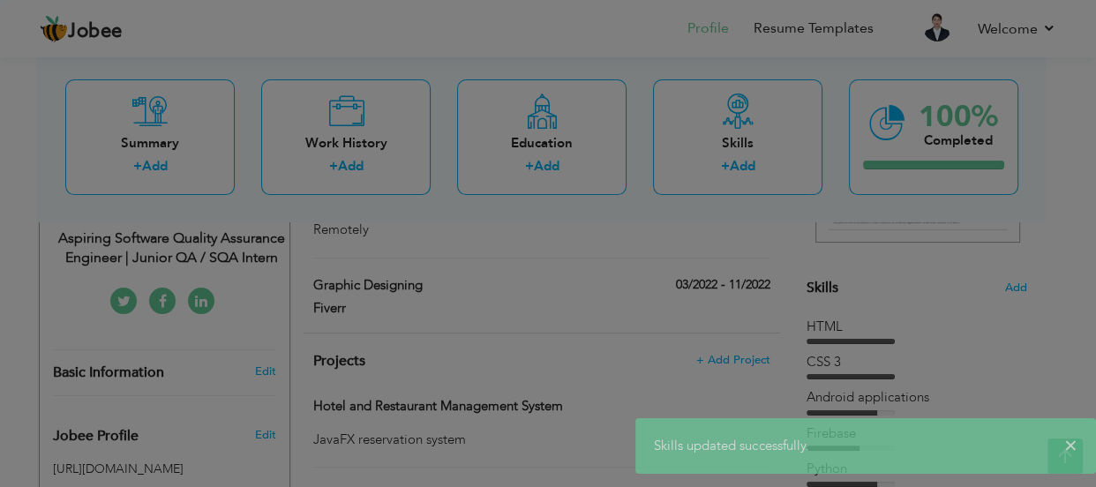
scroll to position [0, 0]
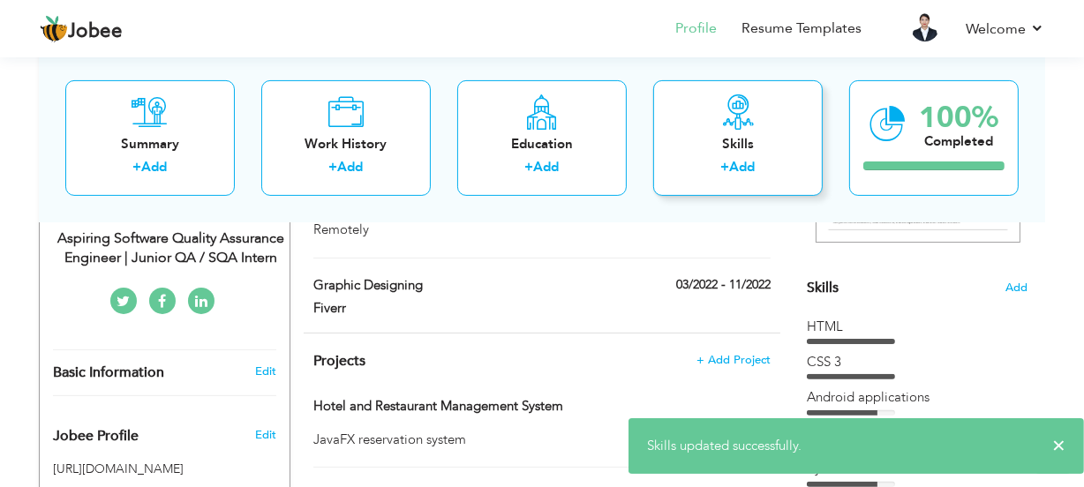
click at [763, 161] on div "+ Add" at bounding box center [737, 169] width 141 height 23
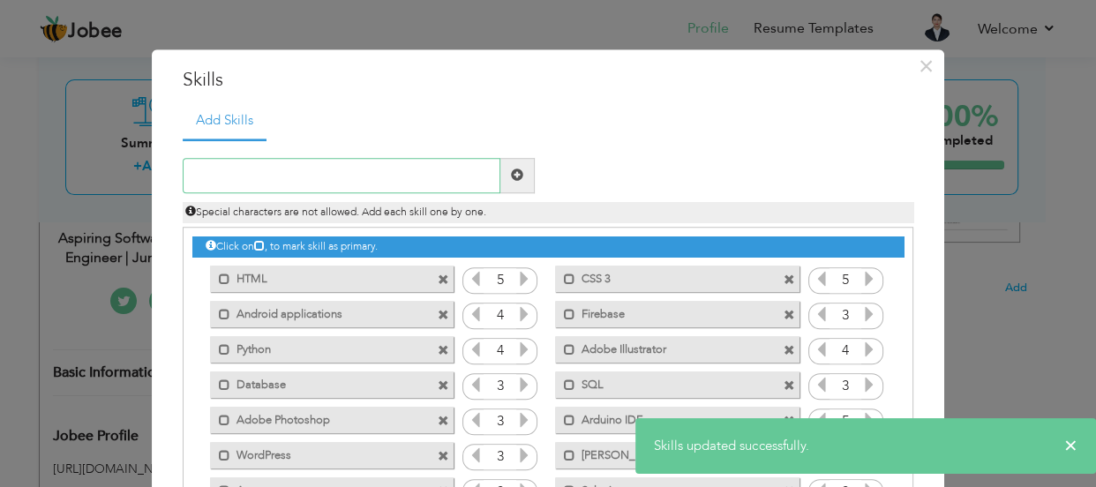
click at [318, 164] on input "text" at bounding box center [342, 175] width 318 height 35
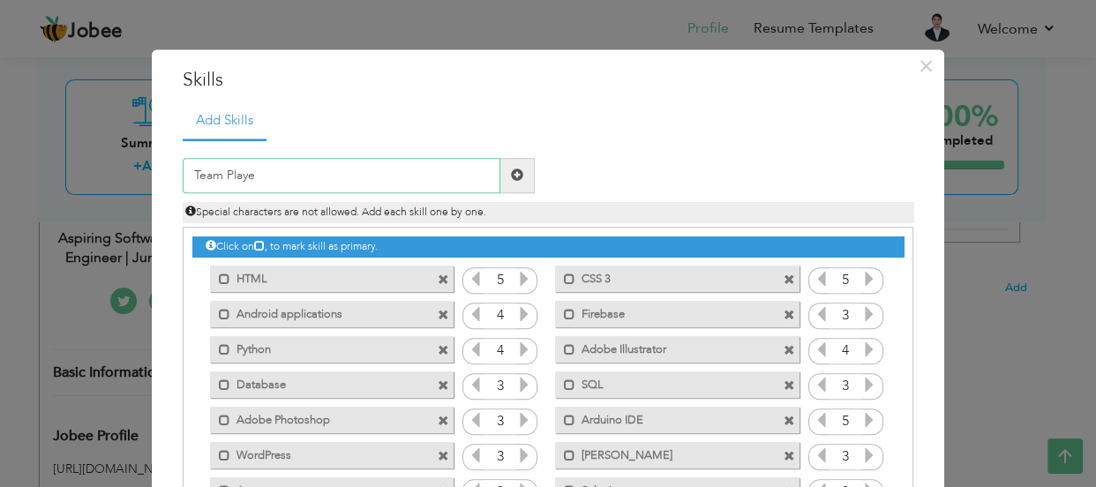
type input "Team Player"
type input "Critical Thinker"
type input "Problem Solving"
type input "Communication Skills"
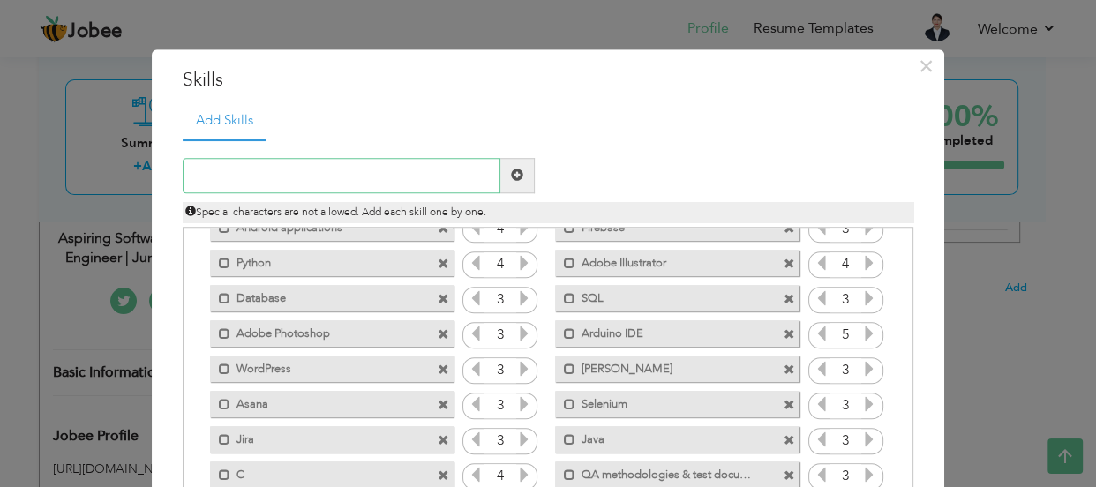
scroll to position [215, 0]
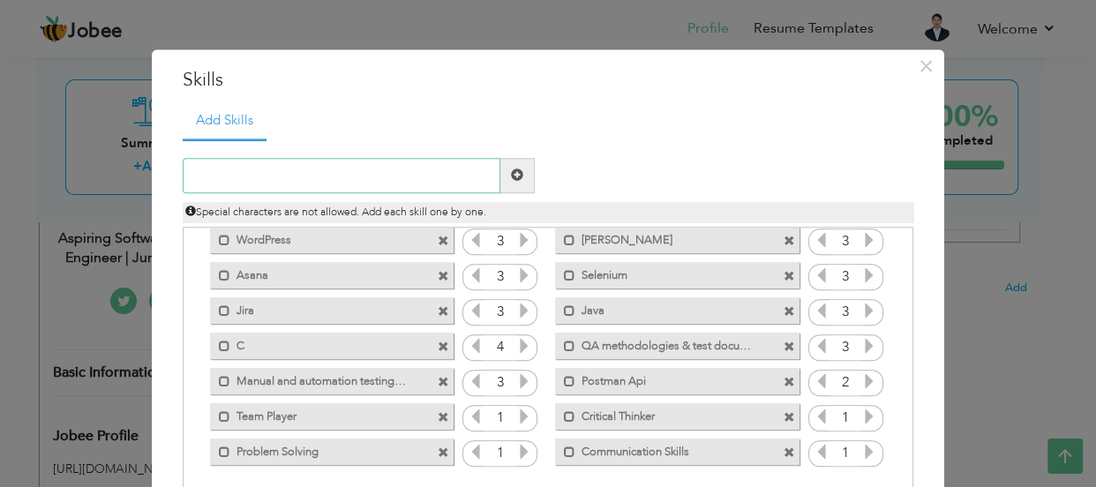
click at [362, 178] on input "text" at bounding box center [342, 175] width 318 height 35
type input "Leadership"
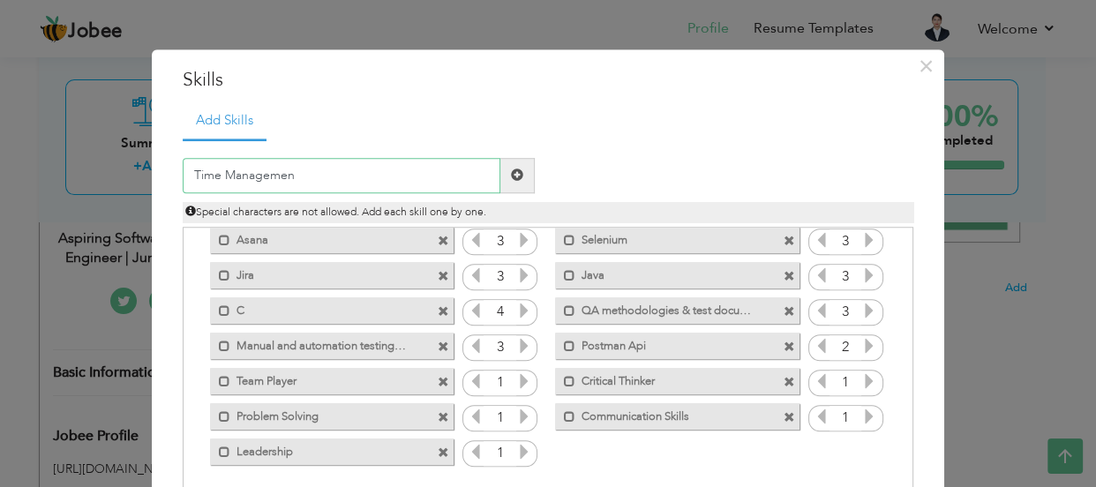
type input "Time Management"
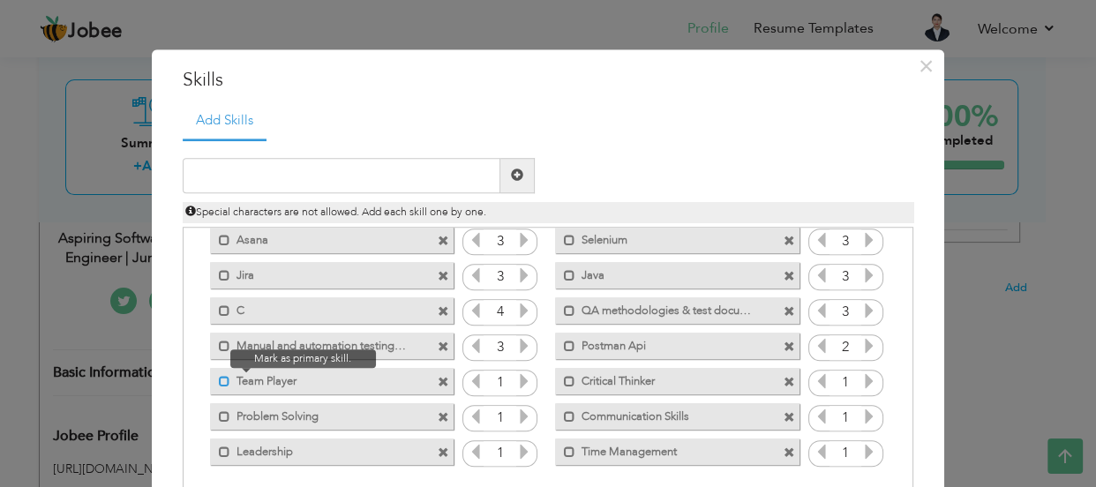
click at [220, 379] on span at bounding box center [224, 381] width 11 height 11
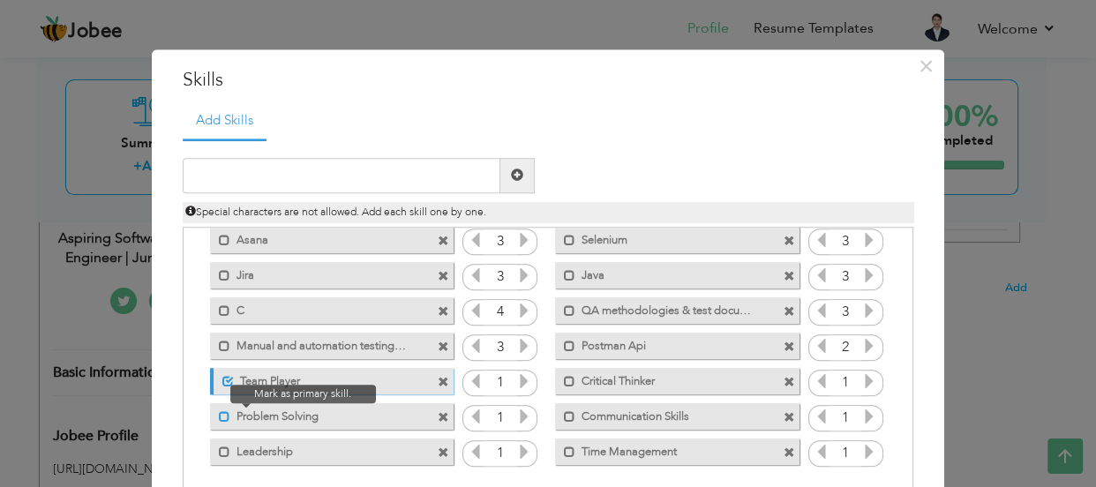
click at [219, 413] on span at bounding box center [224, 416] width 11 height 11
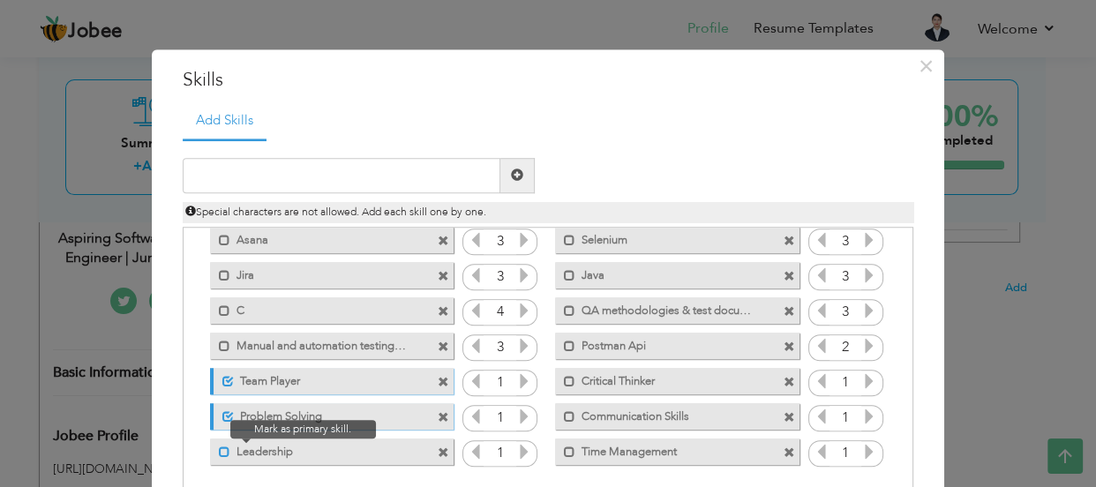
click at [219, 451] on span at bounding box center [224, 451] width 11 height 11
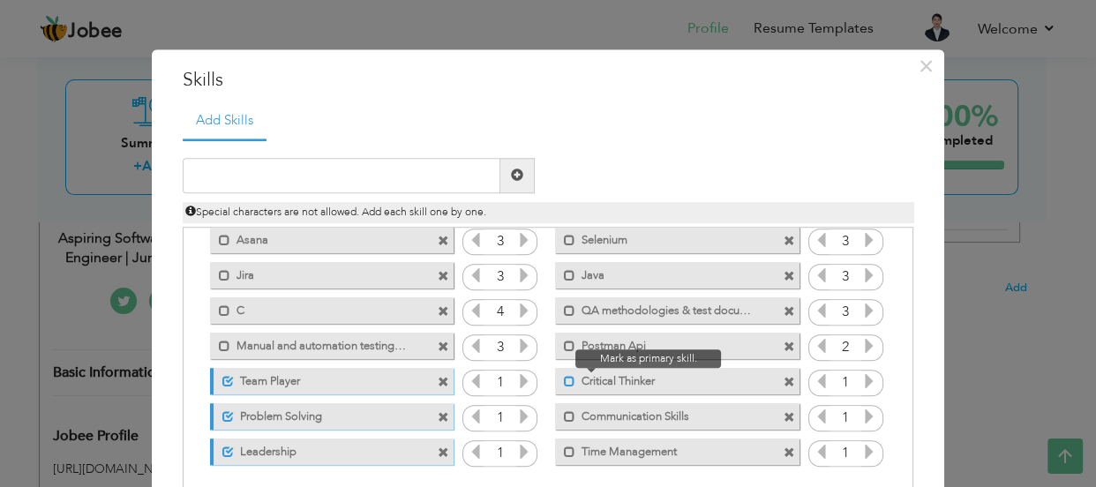
click at [566, 383] on span at bounding box center [569, 381] width 11 height 11
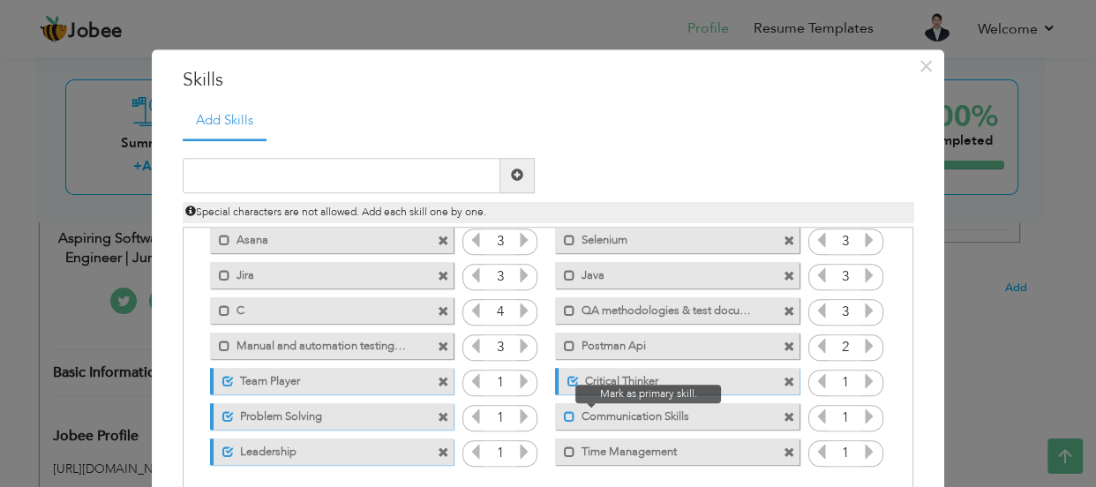
click at [575, 416] on label "Communication Skills" at bounding box center [664, 414] width 178 height 22
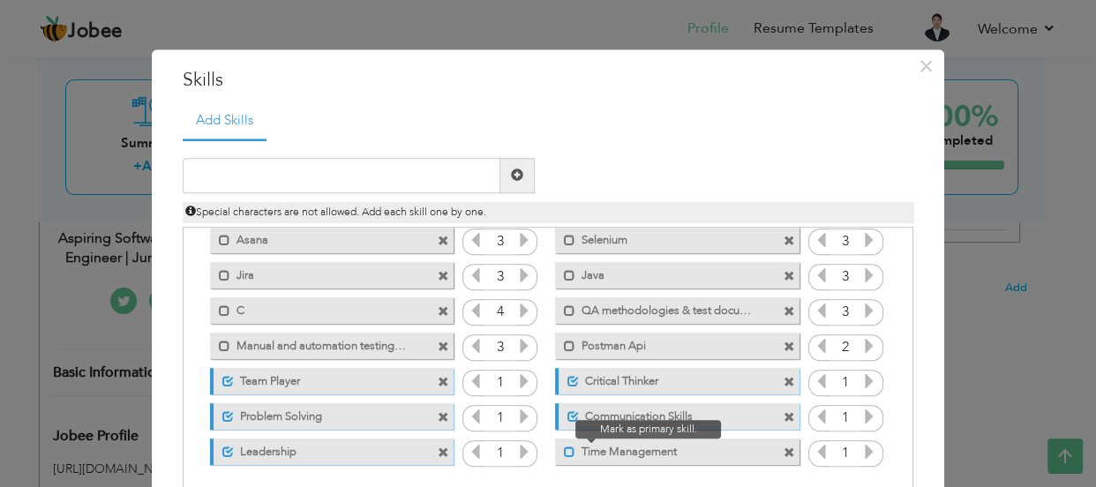
click at [564, 450] on span at bounding box center [569, 451] width 11 height 11
click at [516, 384] on icon at bounding box center [524, 381] width 16 height 16
click at [516, 412] on icon at bounding box center [524, 417] width 16 height 16
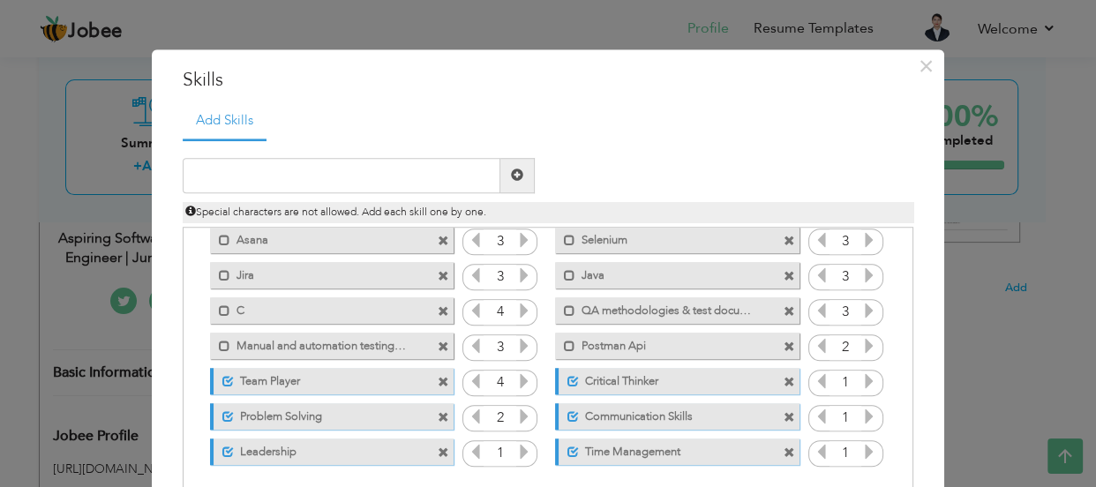
click at [516, 412] on icon at bounding box center [524, 417] width 16 height 16
click at [518, 454] on icon at bounding box center [524, 452] width 16 height 16
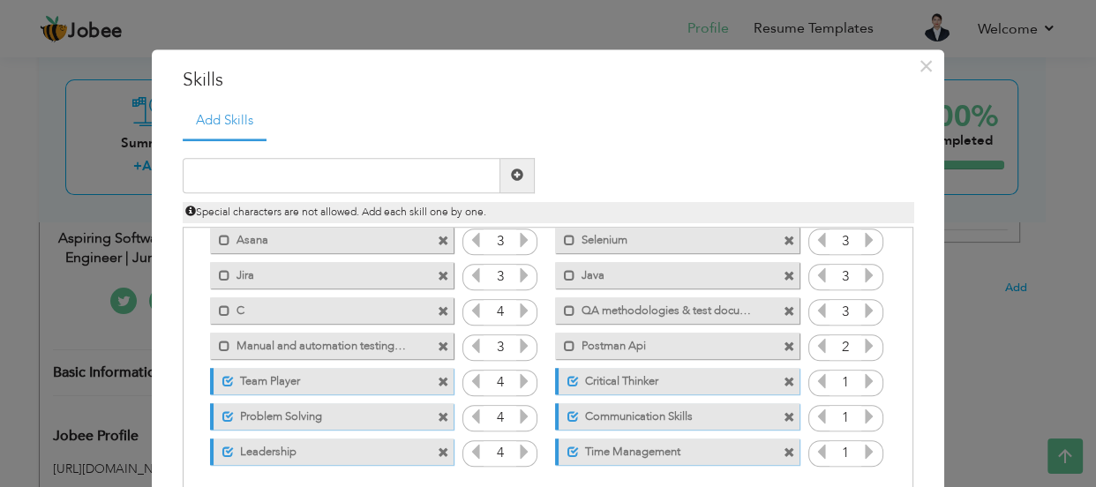
click at [468, 388] on icon at bounding box center [476, 381] width 16 height 16
click at [861, 379] on icon at bounding box center [869, 381] width 16 height 16
click at [864, 416] on icon at bounding box center [869, 417] width 16 height 16
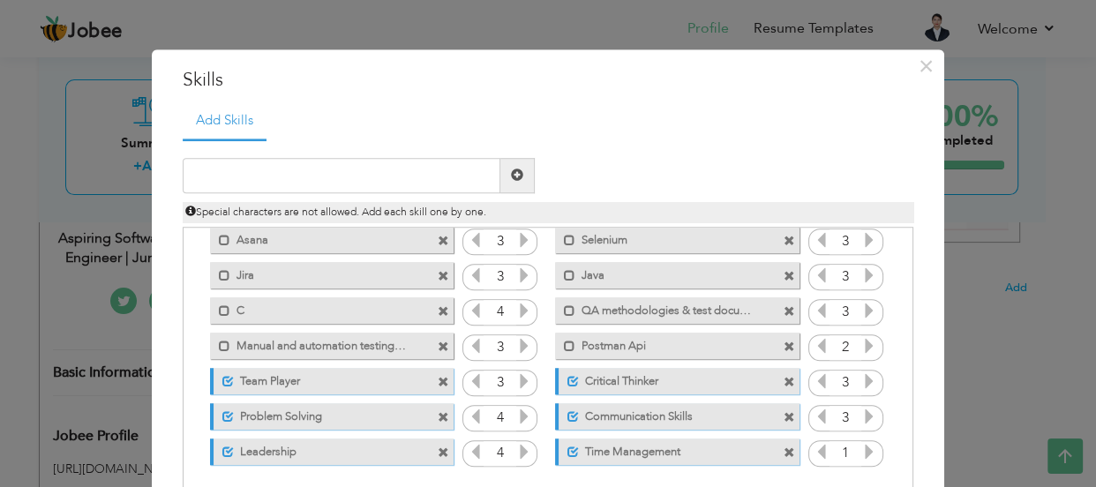
click at [864, 416] on icon at bounding box center [869, 417] width 16 height 16
click at [861, 453] on icon at bounding box center [869, 452] width 16 height 16
click at [521, 414] on icon at bounding box center [524, 417] width 16 height 16
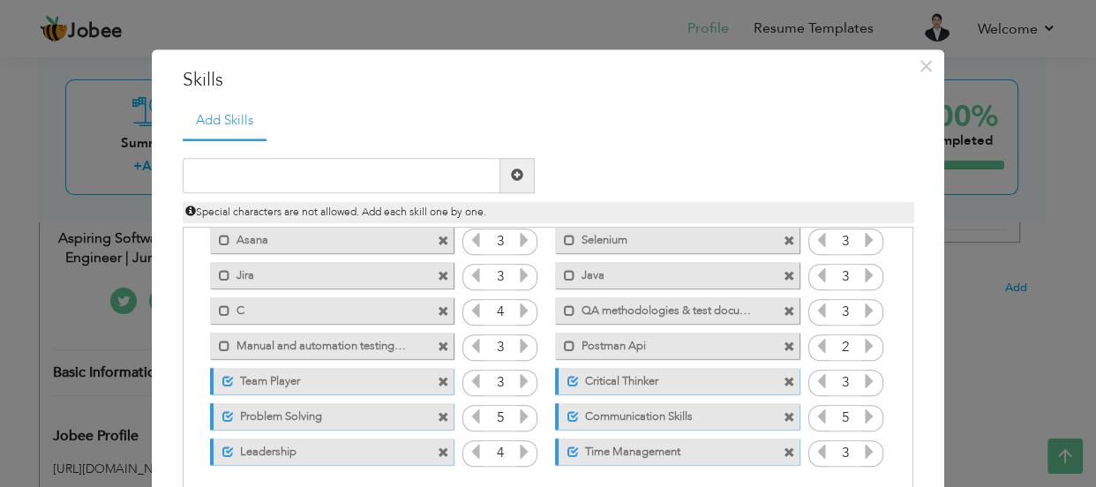
click at [516, 456] on icon at bounding box center [524, 452] width 16 height 16
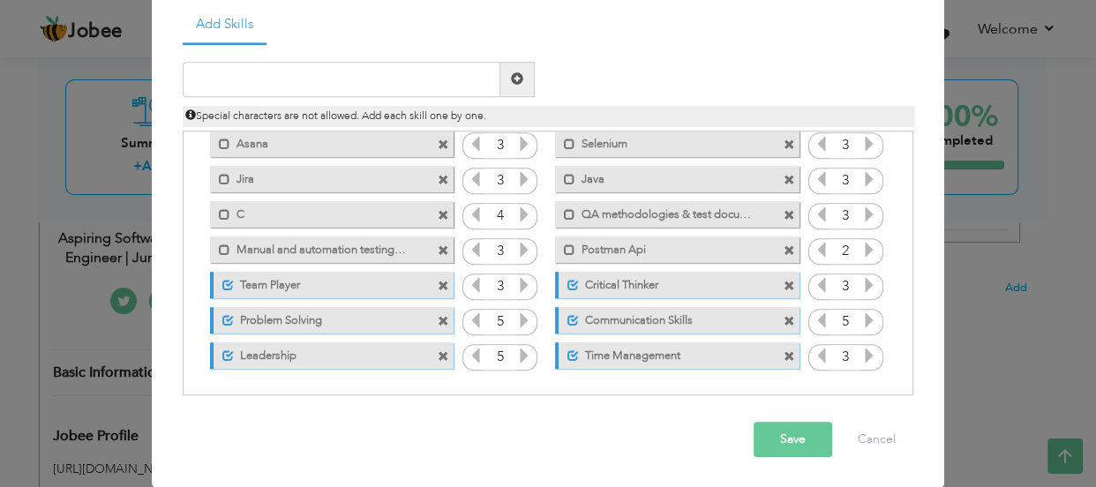
scroll to position [97, 0]
click at [777, 438] on button "Save" at bounding box center [793, 438] width 79 height 35
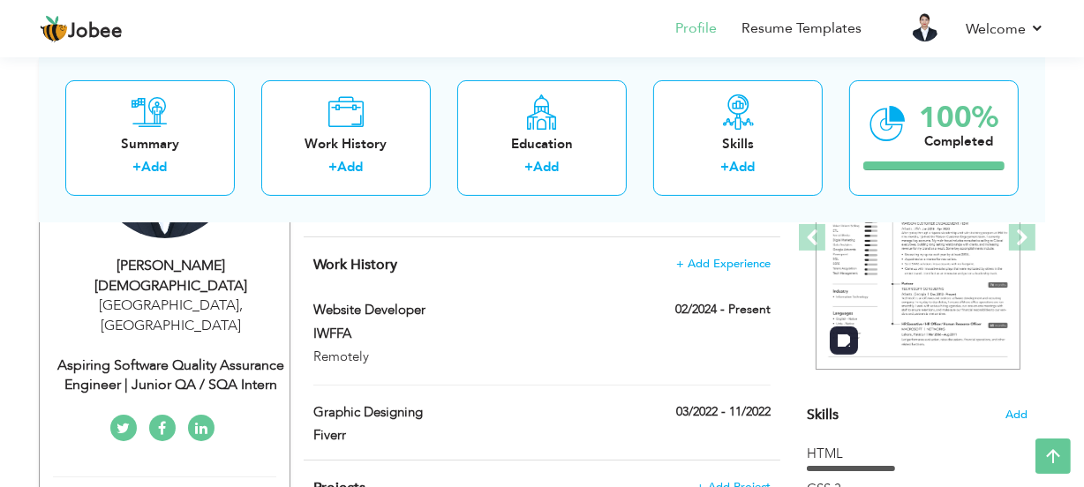
scroll to position [160, 0]
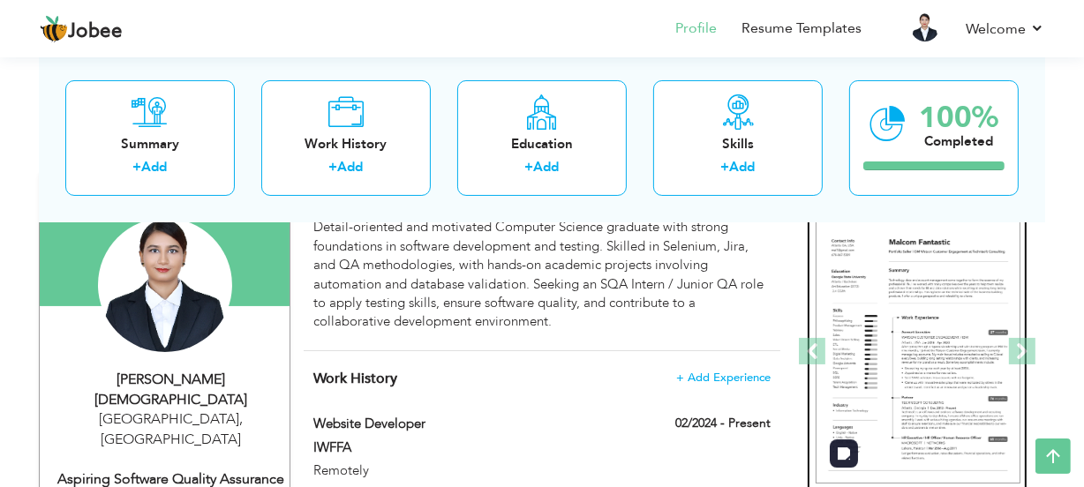
click at [963, 285] on img at bounding box center [917, 352] width 205 height 265
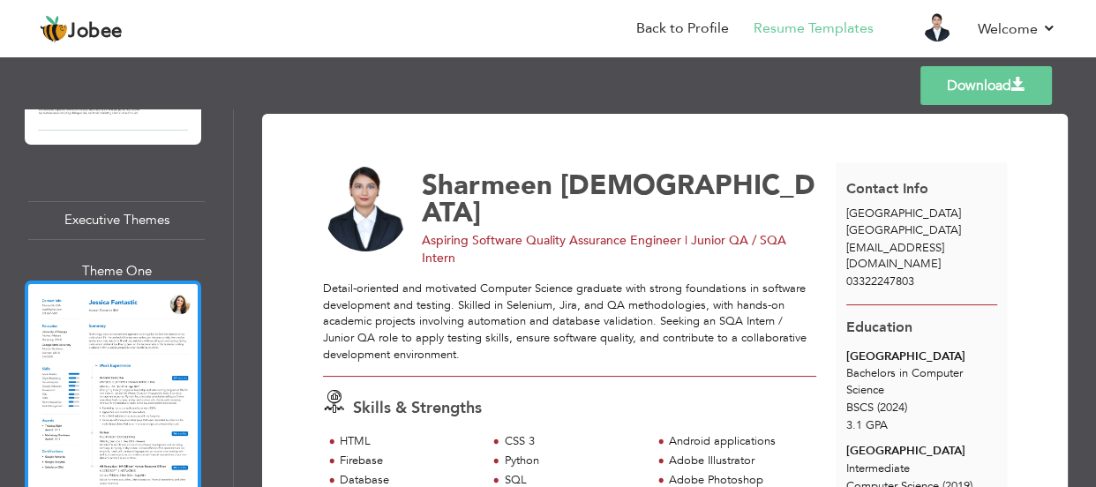
scroll to position [3289, 0]
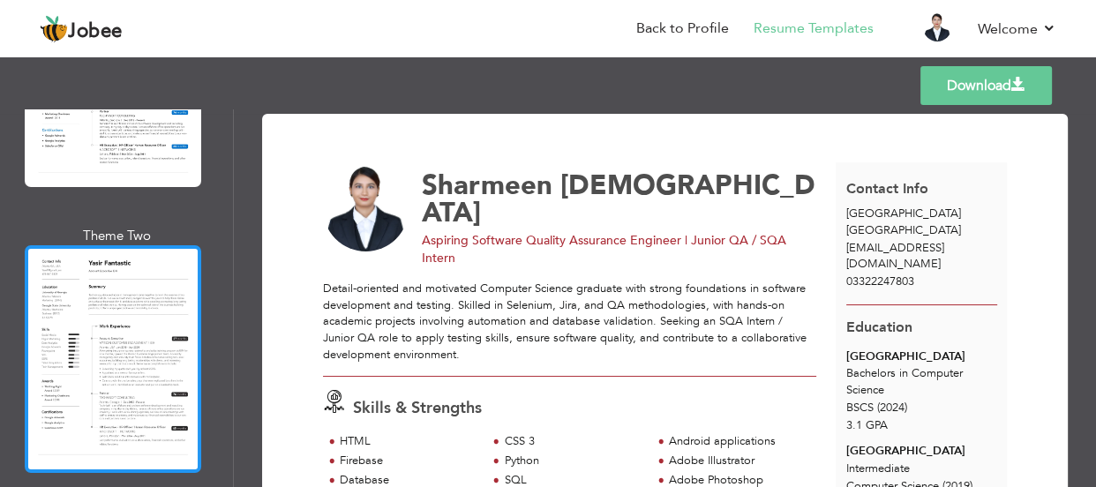
click at [112, 371] on div at bounding box center [113, 359] width 176 height 228
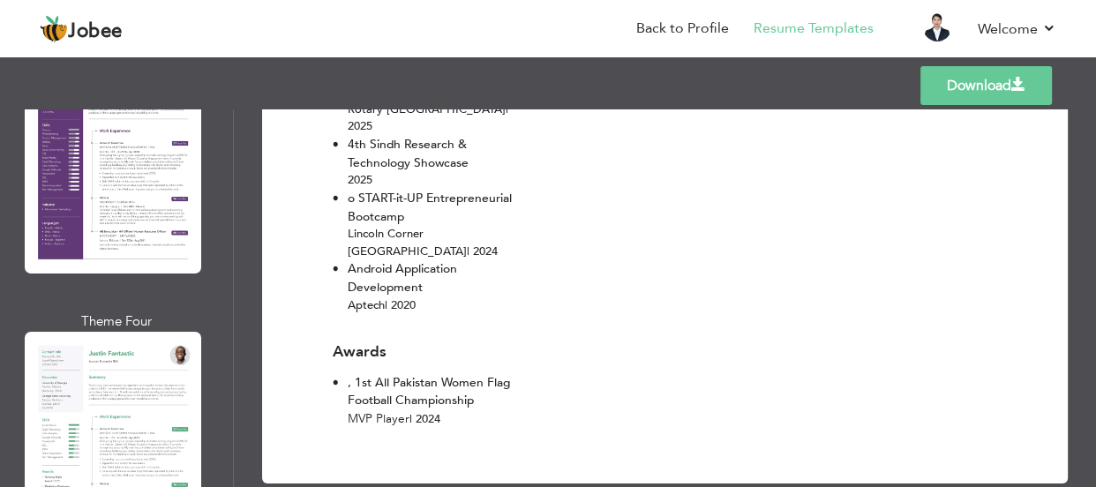
scroll to position [3930, 0]
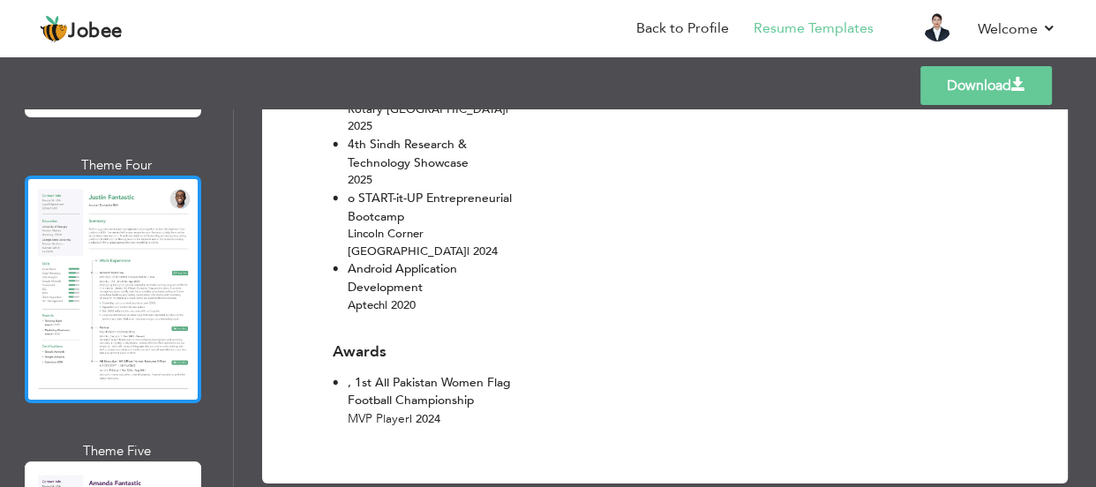
click at [94, 280] on div at bounding box center [113, 290] width 176 height 228
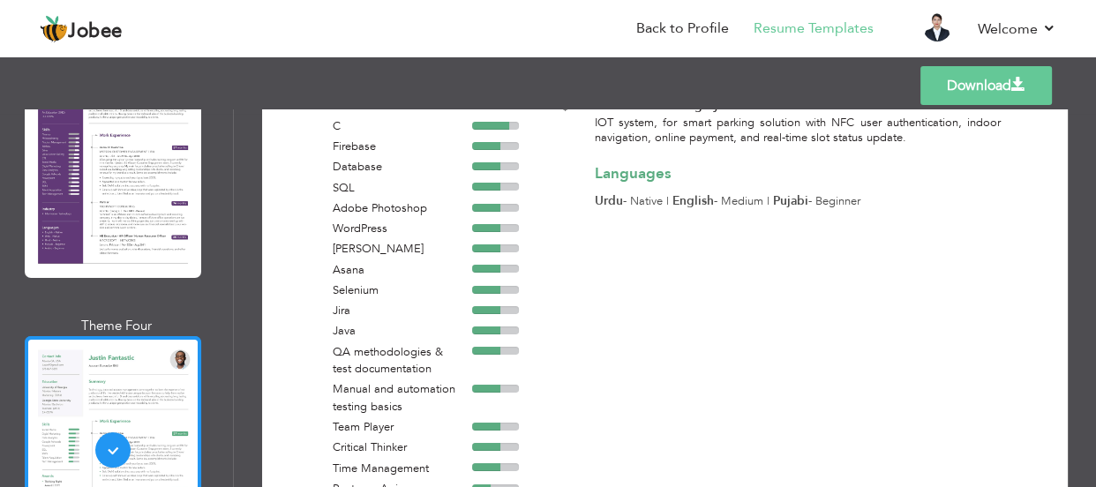
scroll to position [3609, 0]
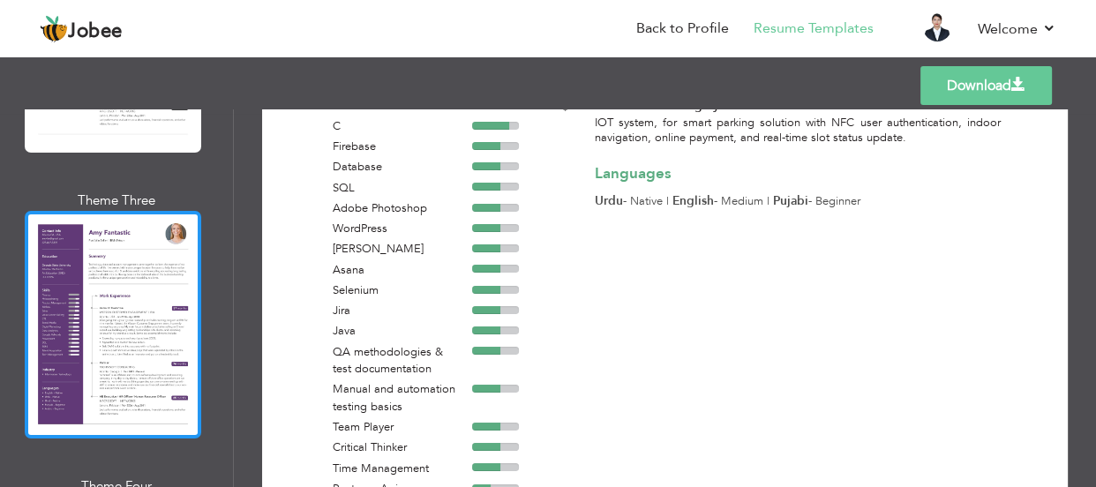
click at [99, 311] on div at bounding box center [113, 325] width 176 height 228
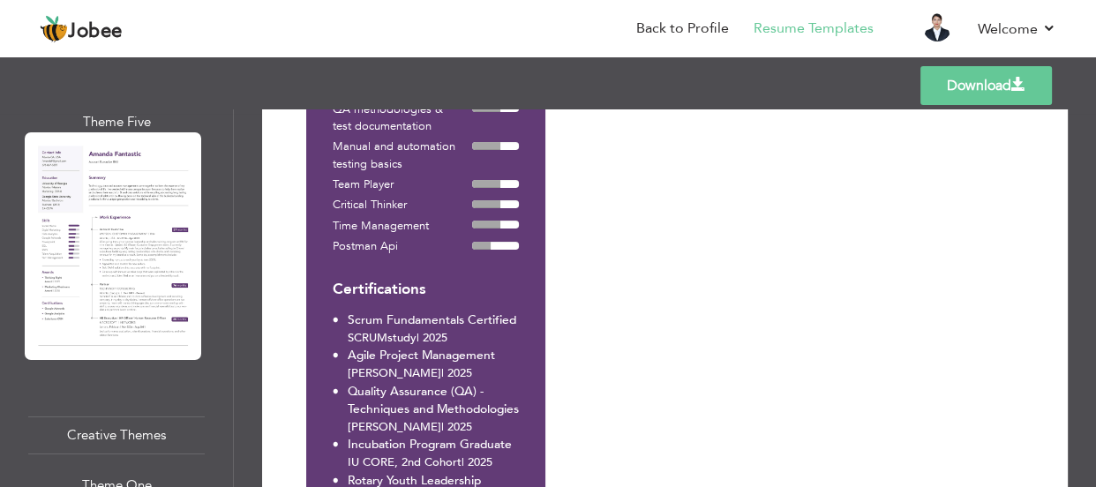
scroll to position [4412, 0]
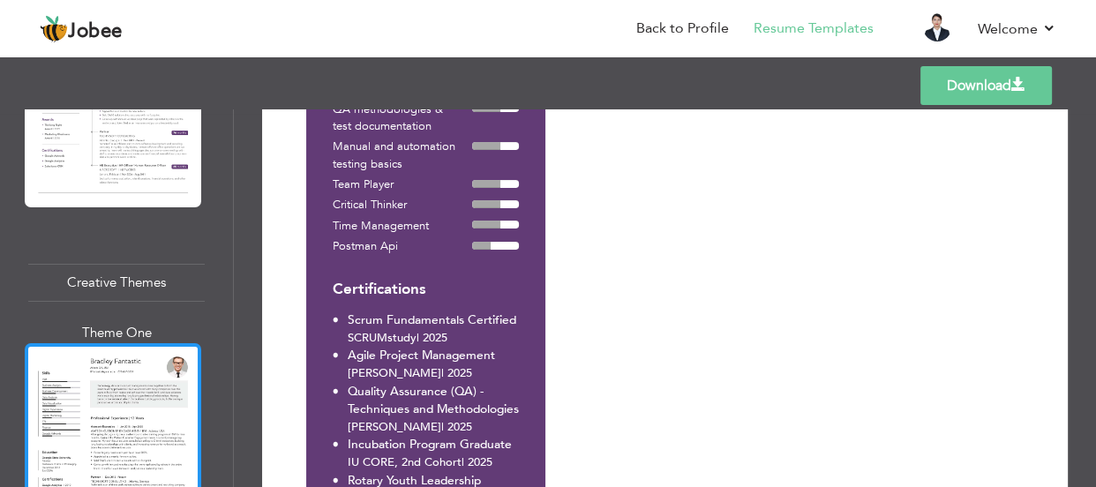
click at [66, 392] on div at bounding box center [113, 457] width 176 height 228
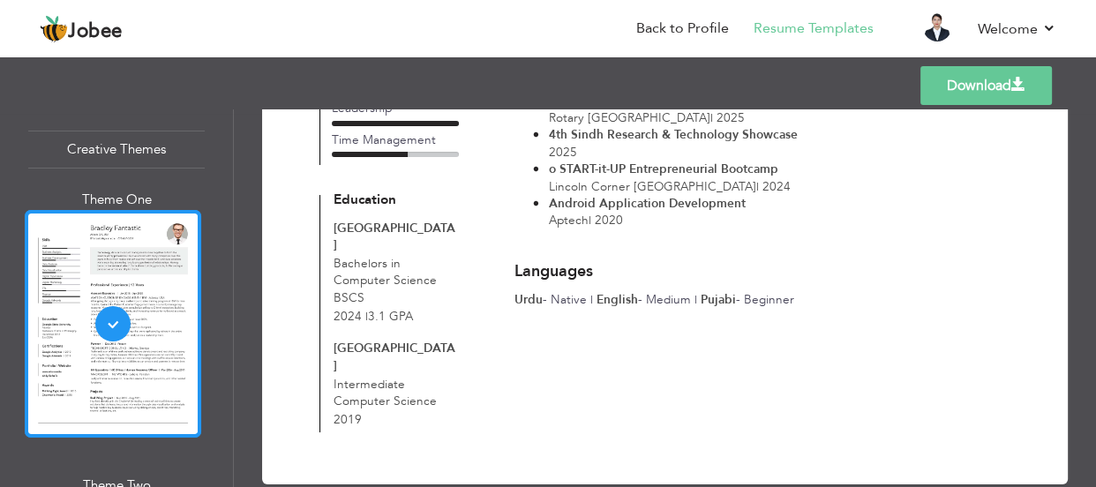
scroll to position [4652, 0]
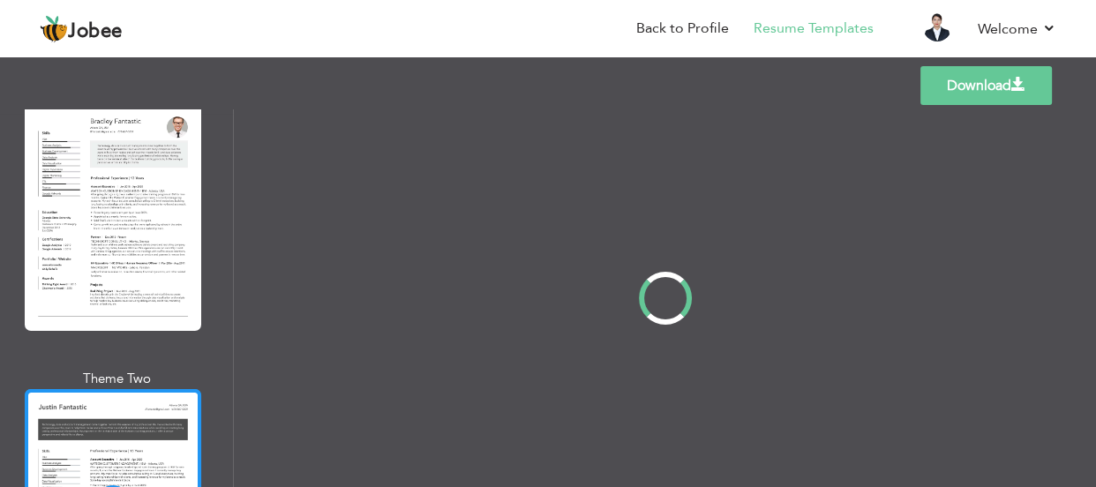
scroll to position [0, 0]
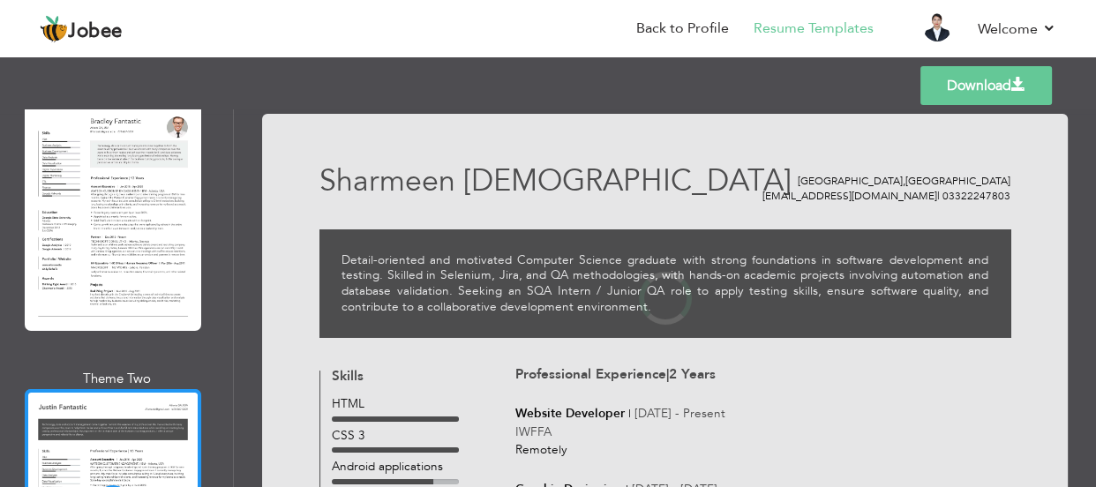
drag, startPoint x: 115, startPoint y: 361, endPoint x: 121, endPoint y: 396, distance: 35.8
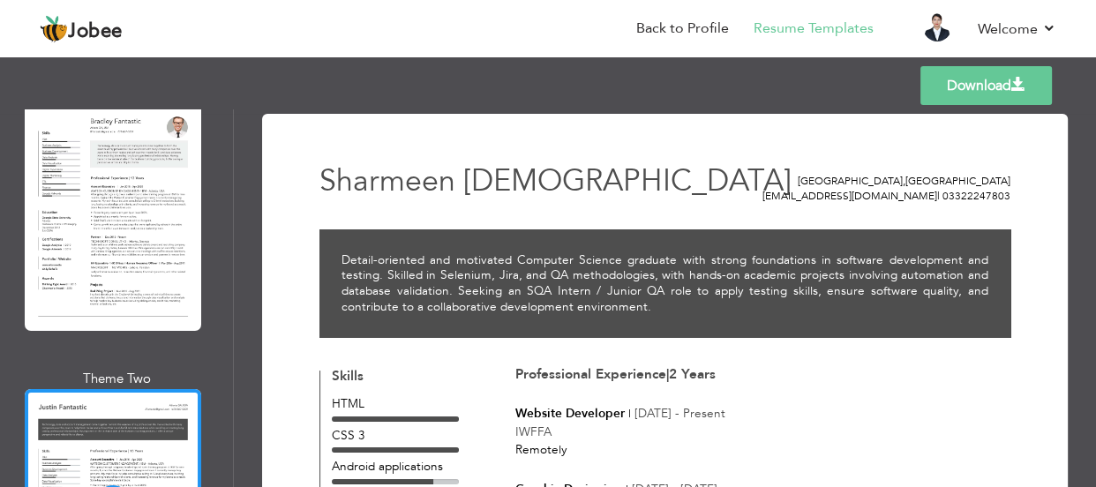
click at [954, 87] on link "Download" at bounding box center [985, 85] width 131 height 39
